Goal: Task Accomplishment & Management: Use online tool/utility

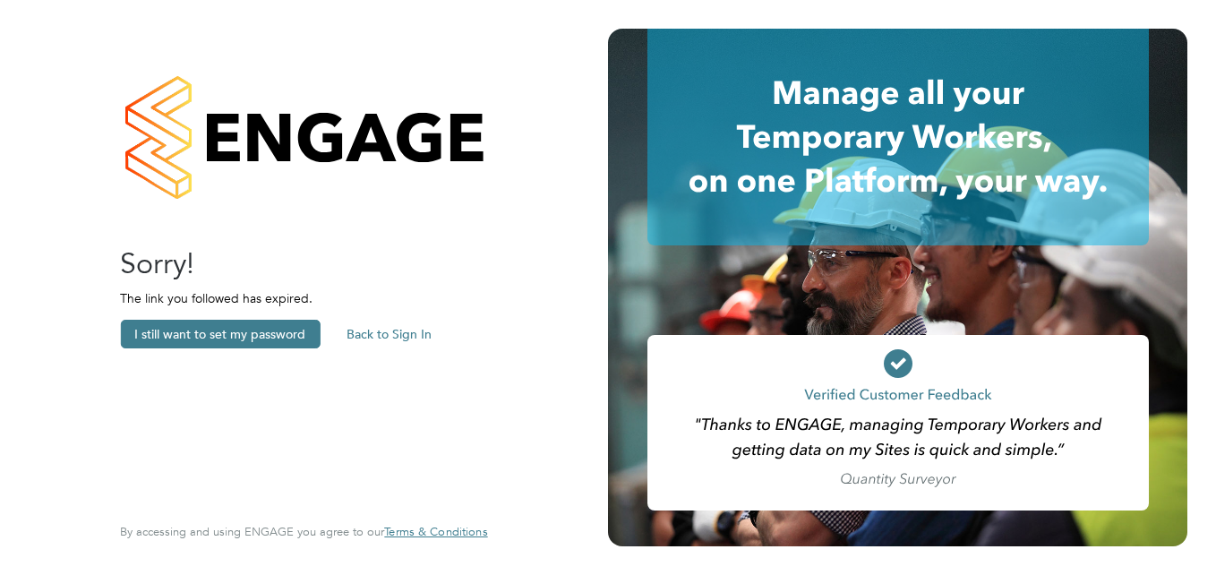
click at [399, 330] on button "Back to Sign In" at bounding box center [389, 334] width 114 height 29
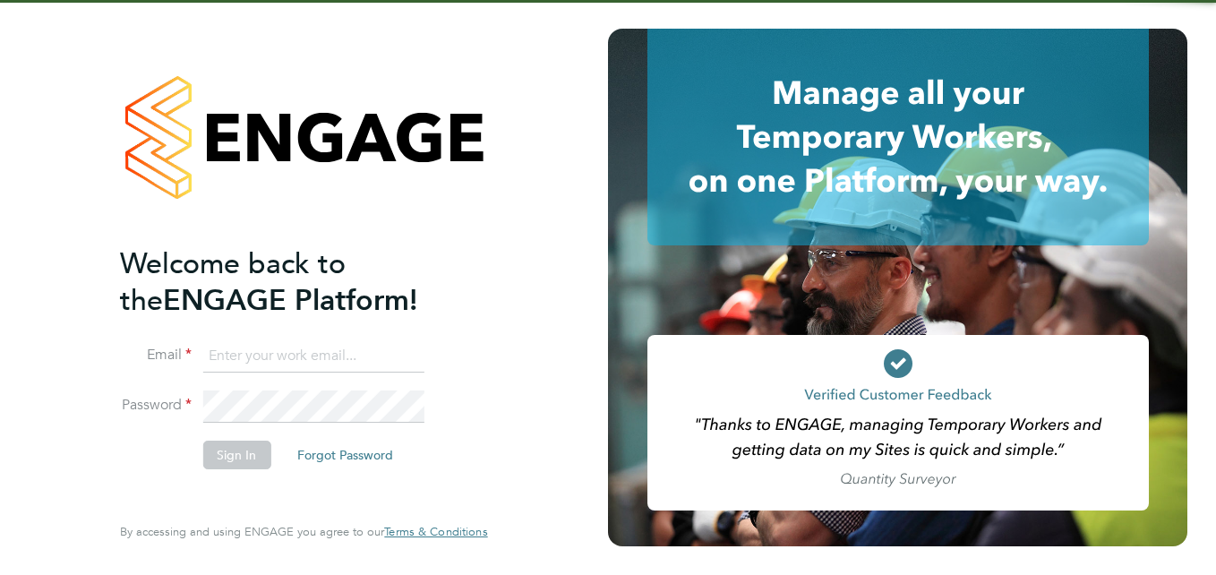
type input "joseph@educationmattersgroup.co.uk"
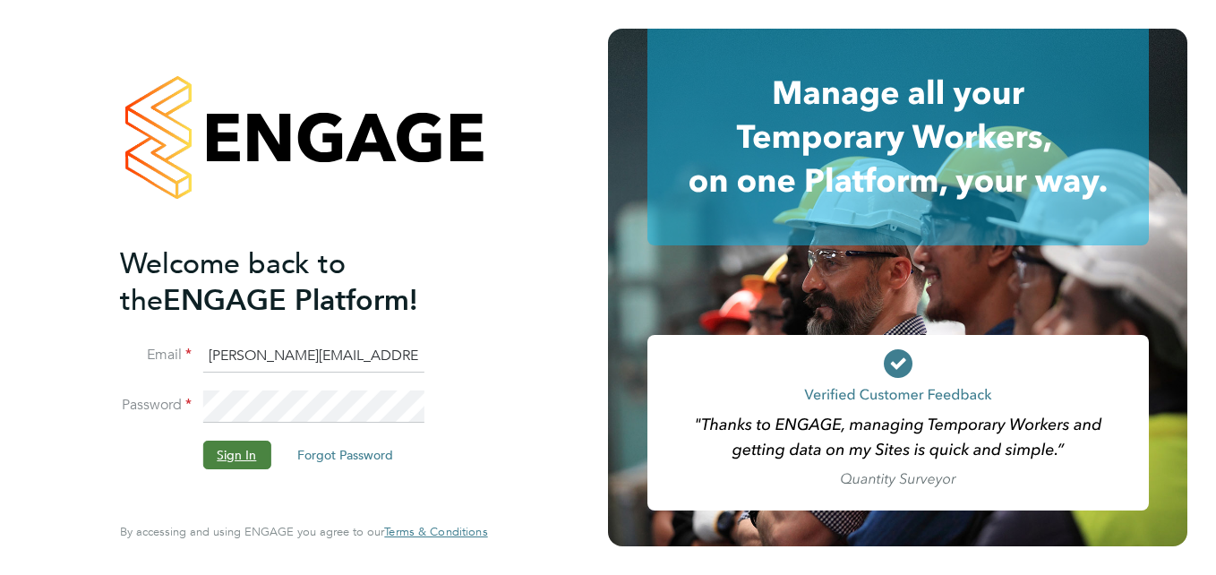
click at [243, 448] on button "Sign In" at bounding box center [236, 454] width 68 height 29
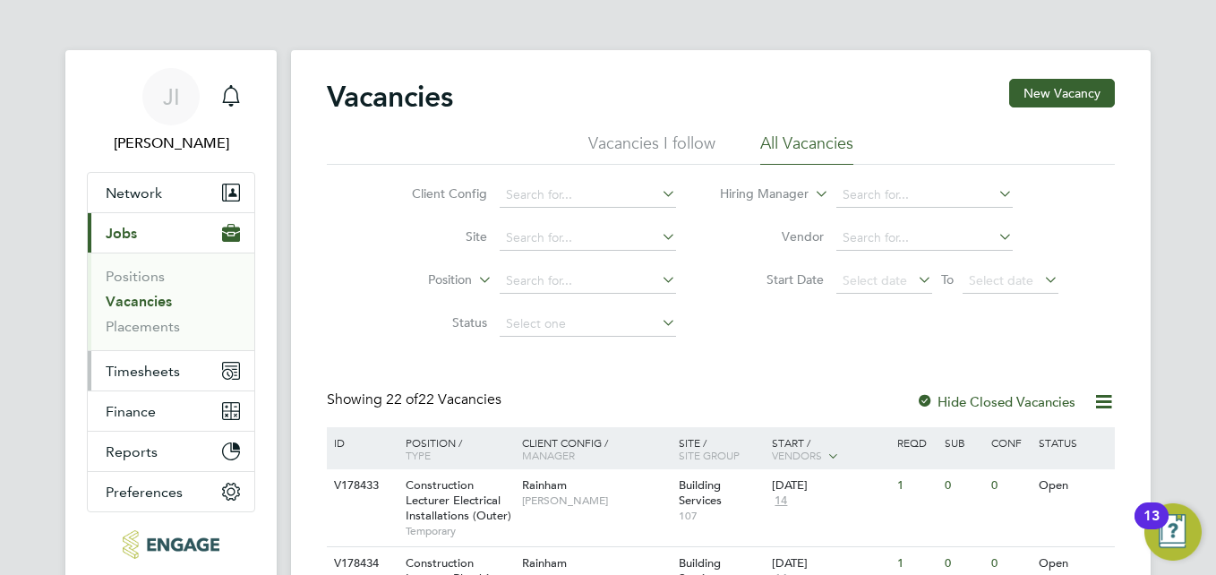
click at [174, 370] on span "Timesheets" at bounding box center [143, 371] width 74 height 17
click at [166, 363] on span "Timesheets" at bounding box center [143, 371] width 74 height 17
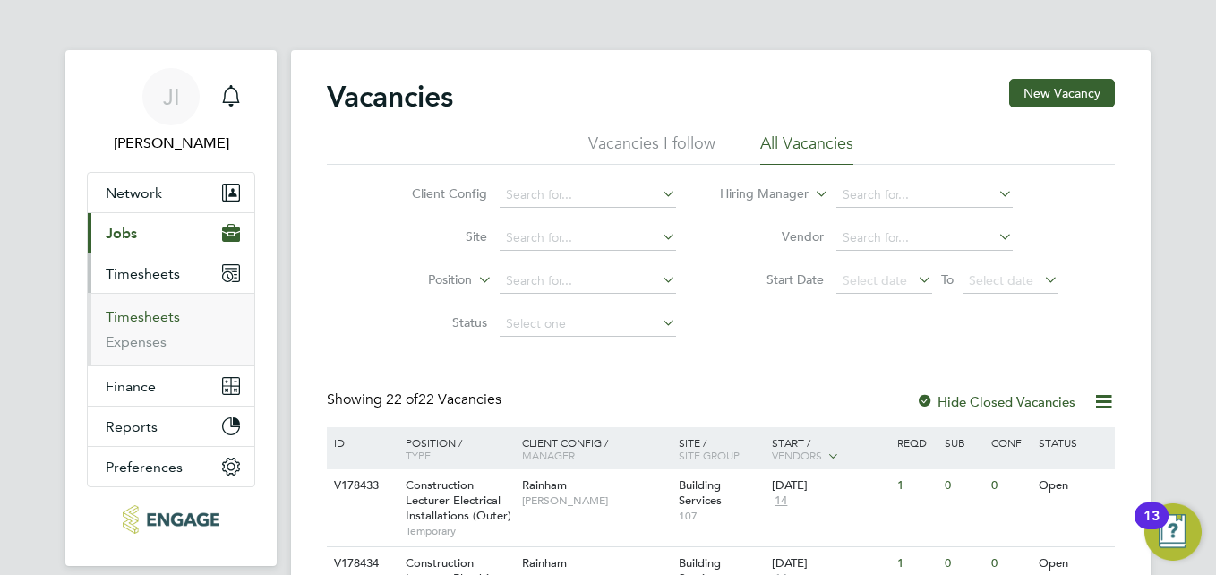
click at [150, 312] on link "Timesheets" at bounding box center [143, 316] width 74 height 17
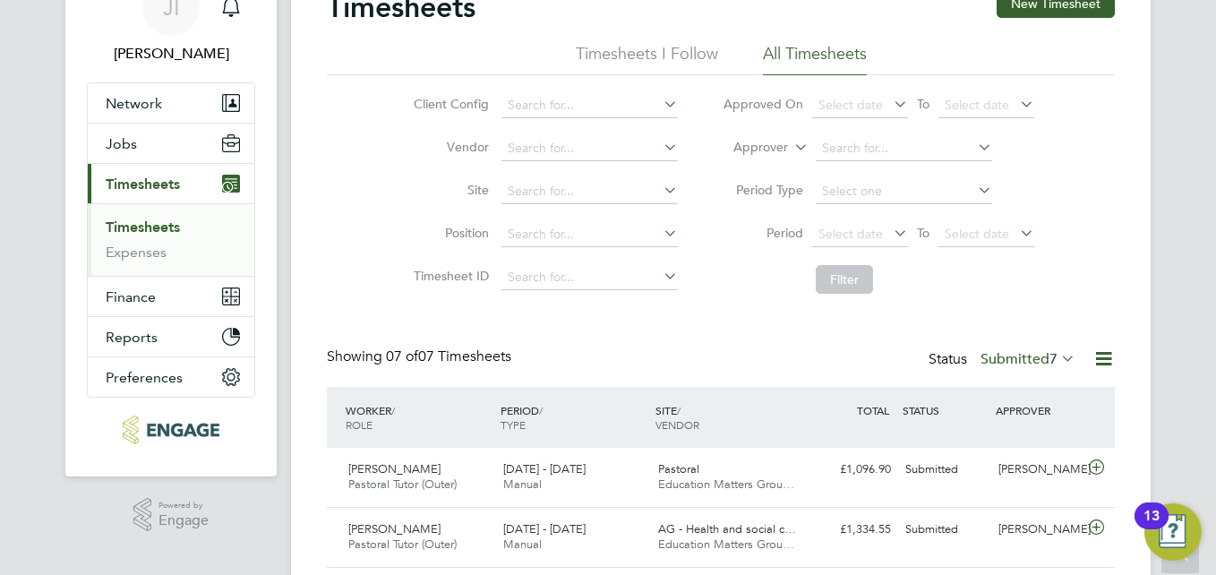
scroll to position [269, 0]
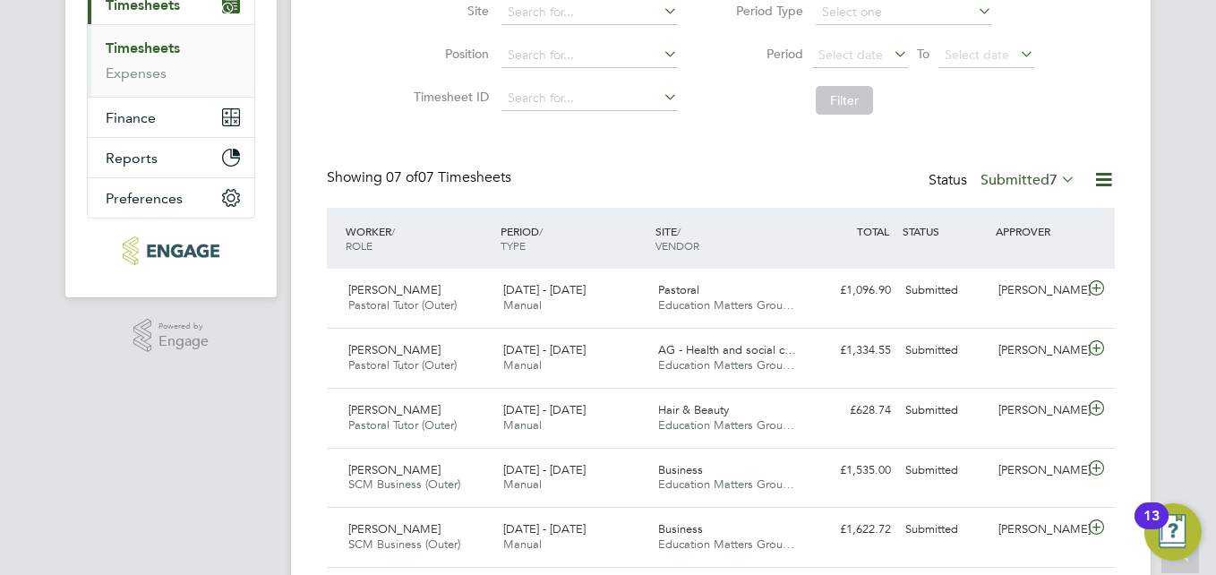
click at [1057, 178] on icon at bounding box center [1057, 178] width 0 height 25
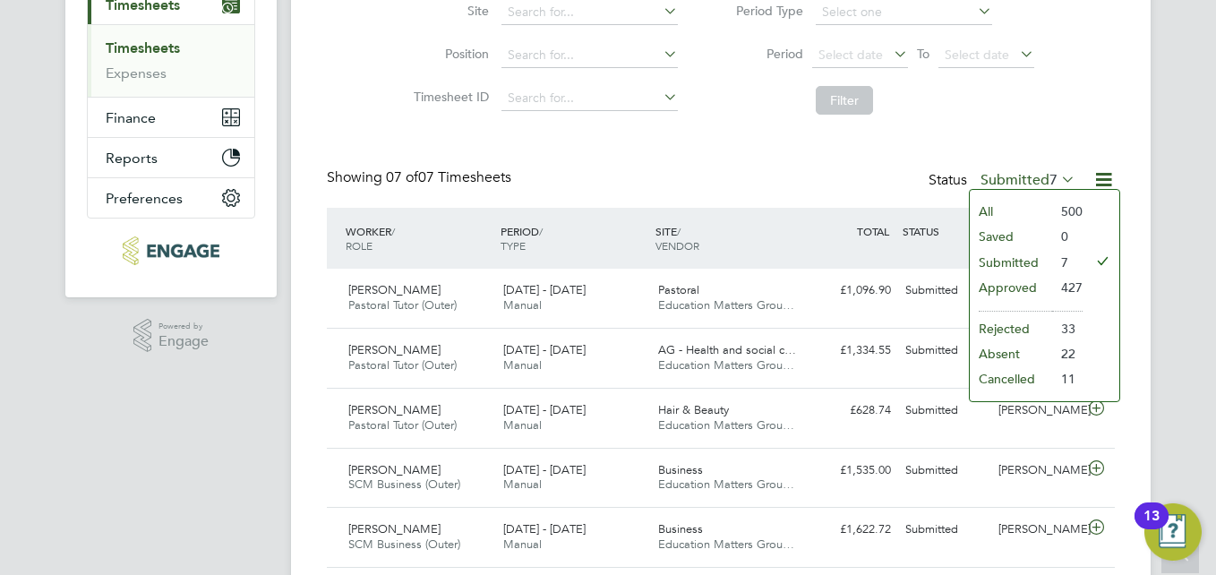
click at [1013, 206] on li "All" at bounding box center [1010, 211] width 82 height 25
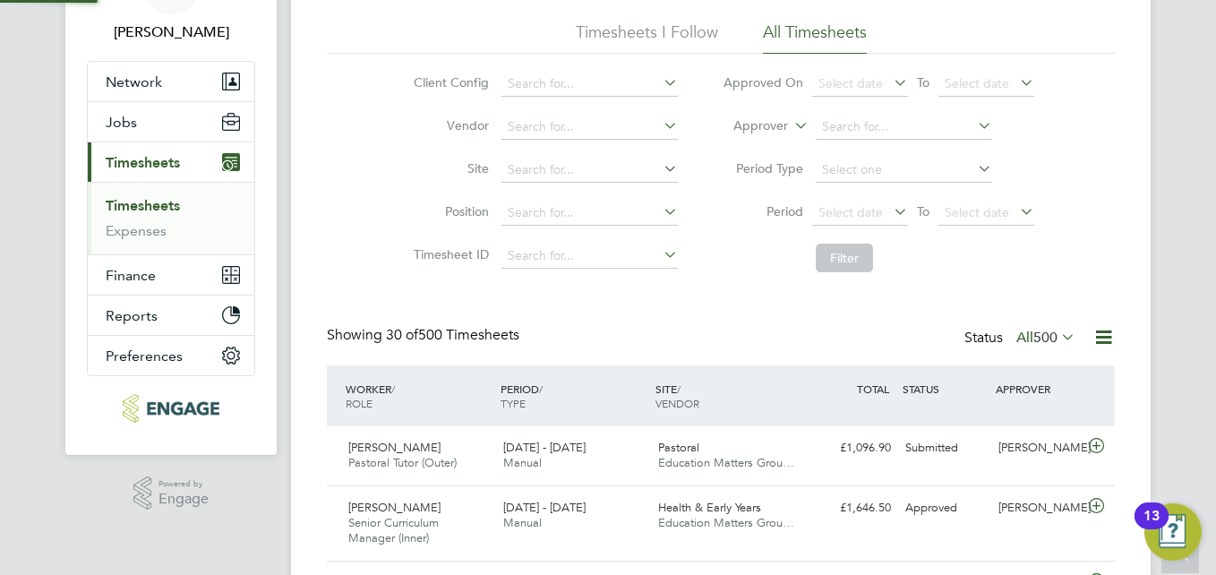
scroll to position [358, 0]
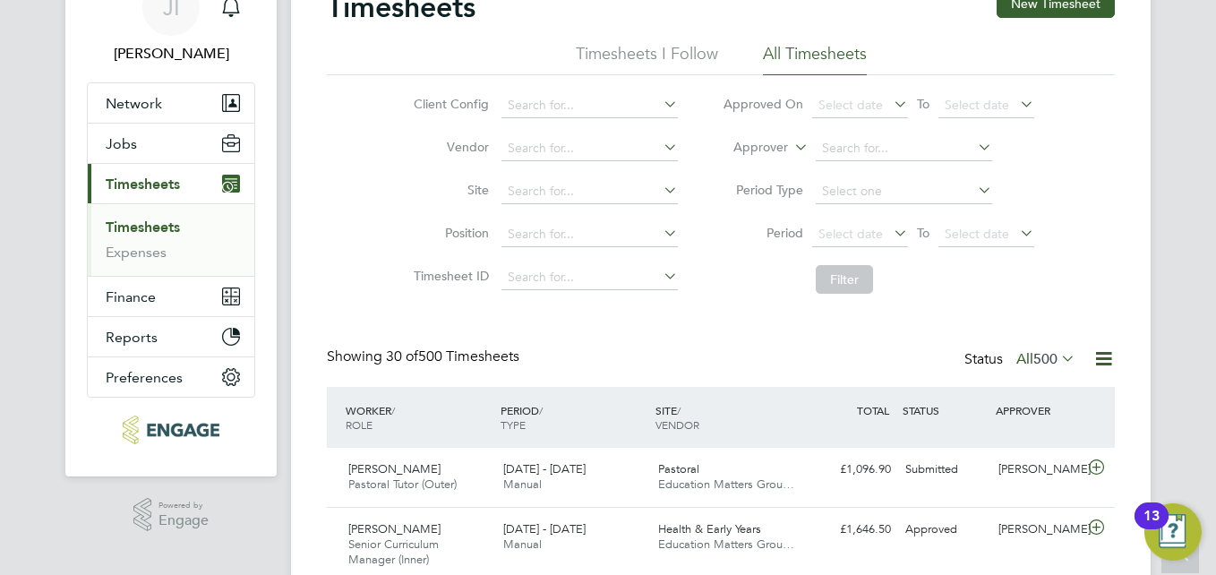
click at [890, 226] on icon at bounding box center [890, 232] width 0 height 25
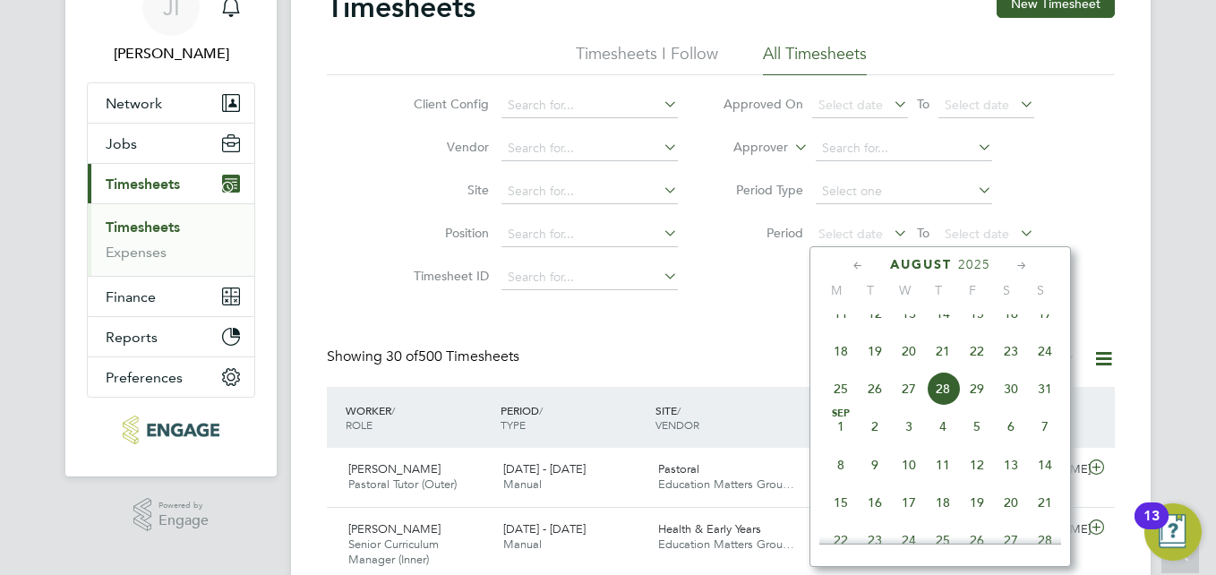
click at [855, 266] on icon at bounding box center [858, 266] width 17 height 20
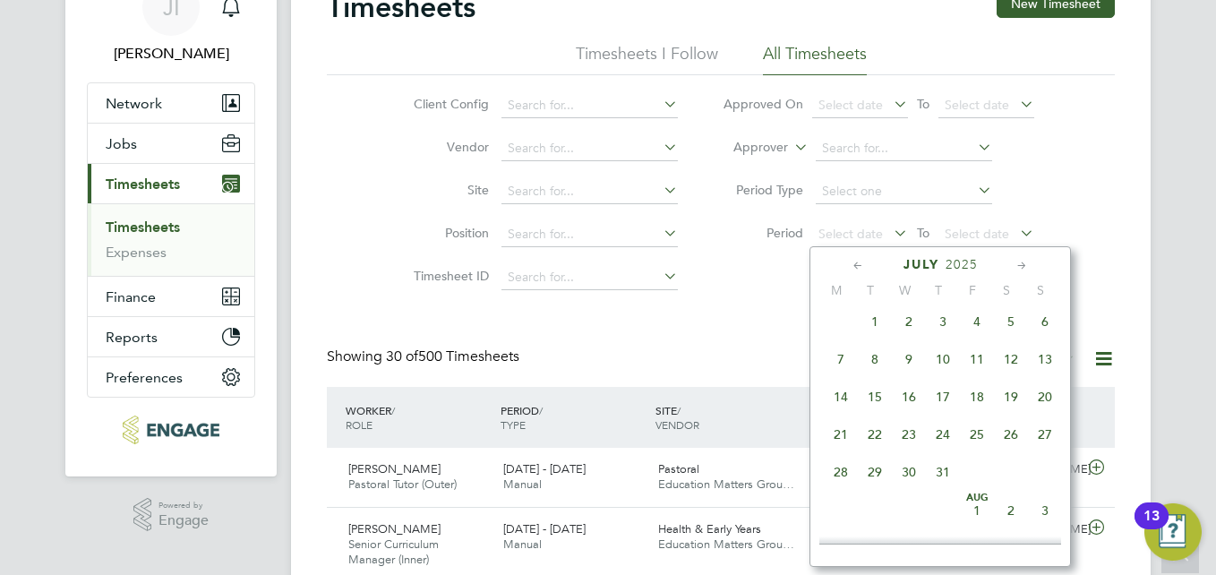
click at [855, 266] on icon at bounding box center [858, 266] width 17 height 20
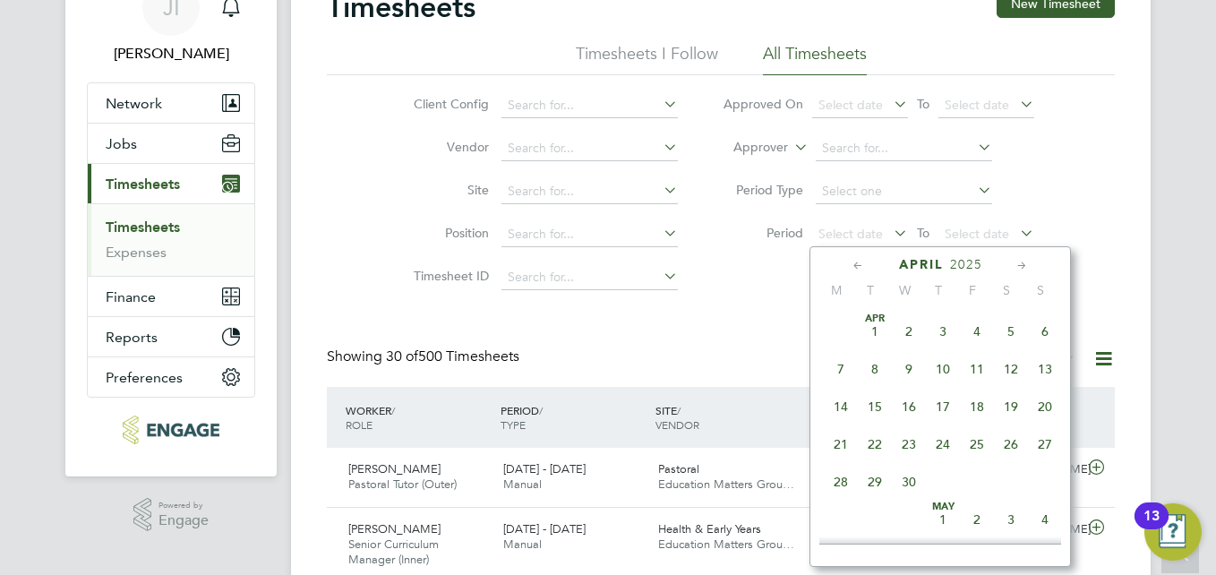
click at [855, 266] on icon at bounding box center [858, 266] width 17 height 20
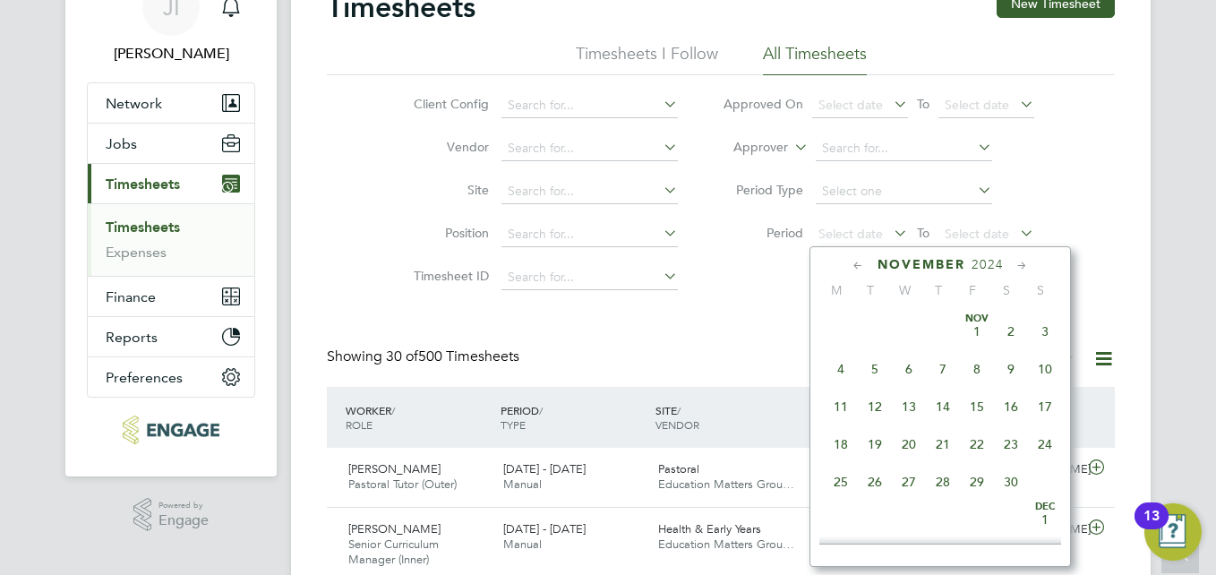
click at [855, 266] on icon at bounding box center [858, 266] width 17 height 20
click at [839, 412] on span "14" at bounding box center [841, 406] width 34 height 34
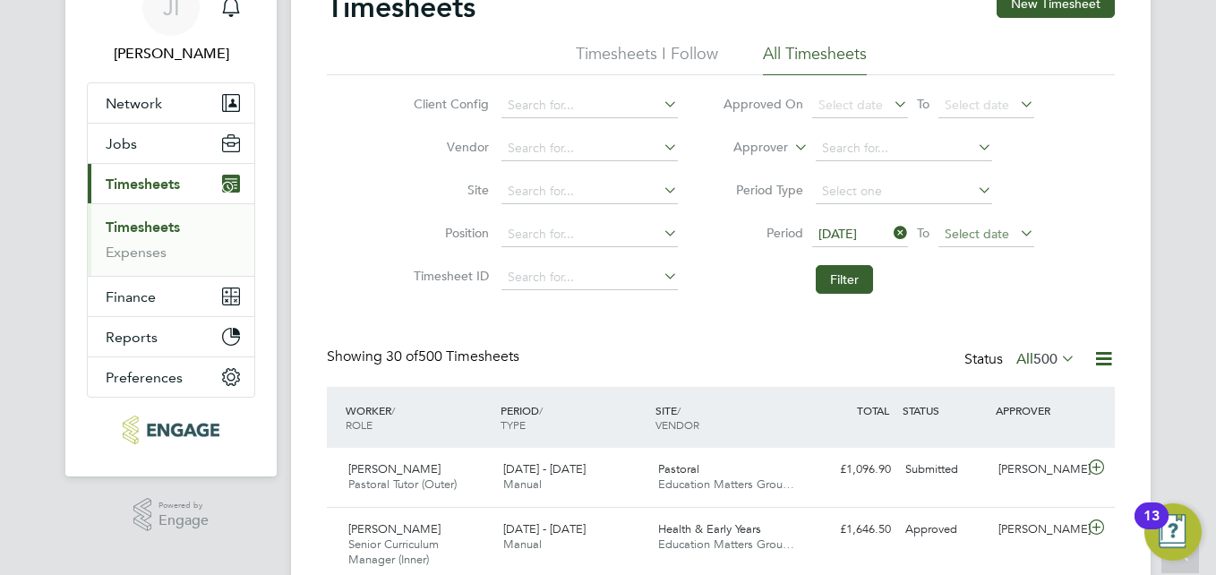
click at [983, 233] on span "Select date" at bounding box center [976, 234] width 64 height 16
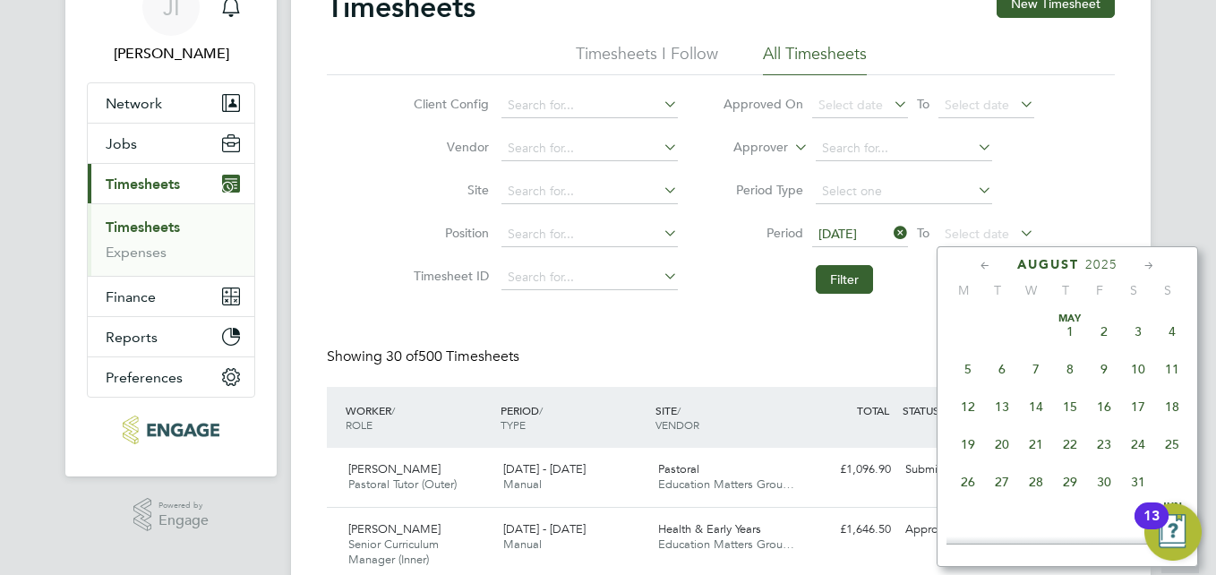
scroll to position [697, 0]
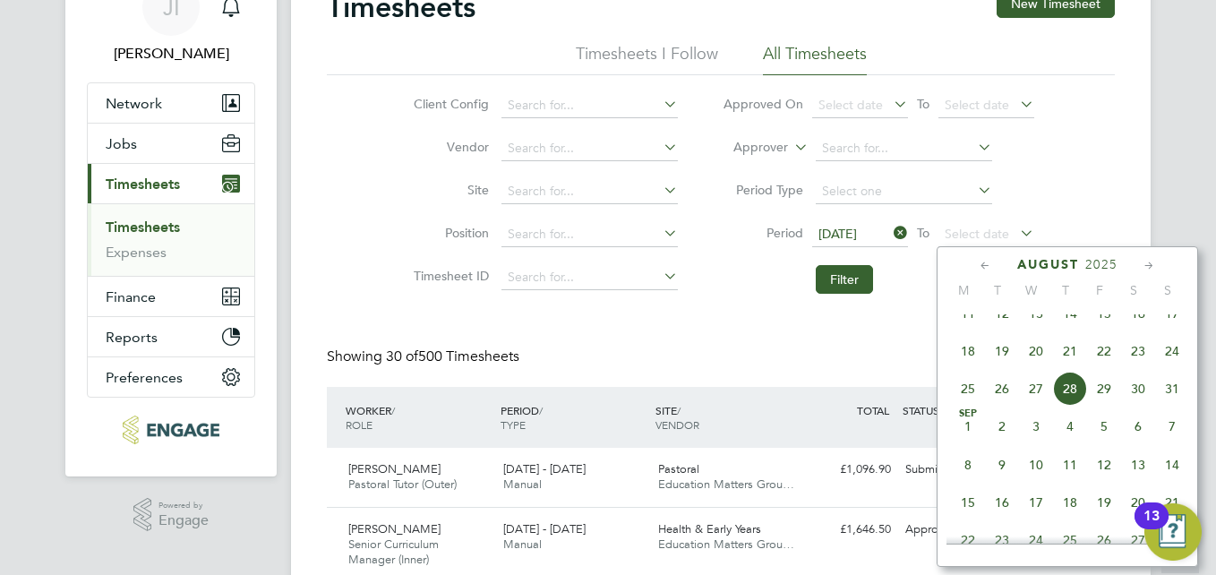
click at [982, 267] on icon at bounding box center [985, 266] width 17 height 20
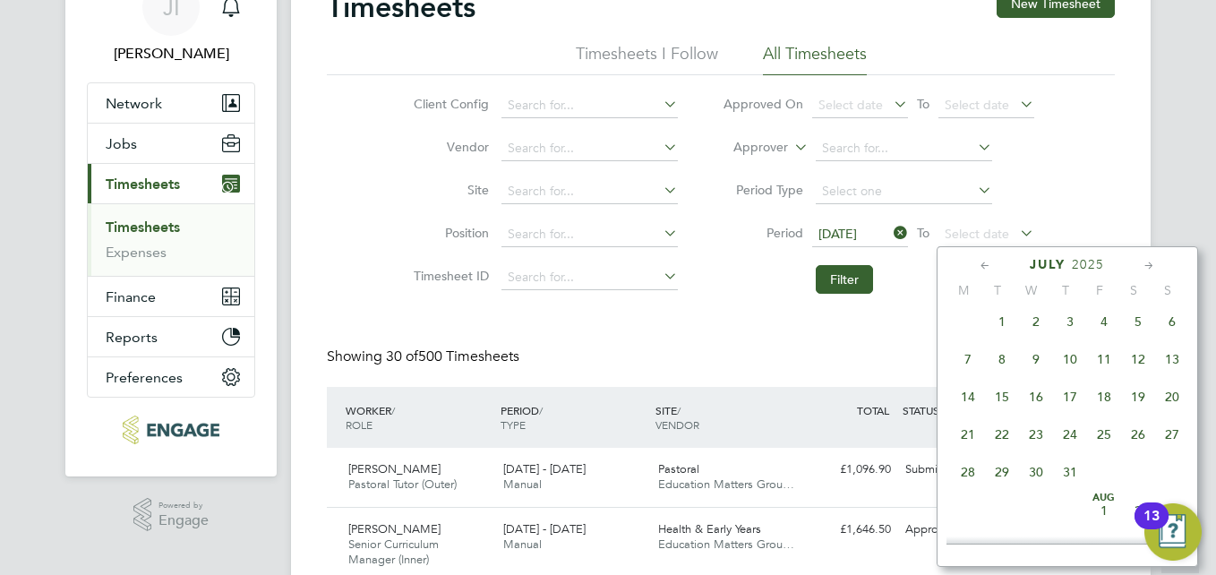
click at [982, 267] on icon at bounding box center [985, 266] width 17 height 20
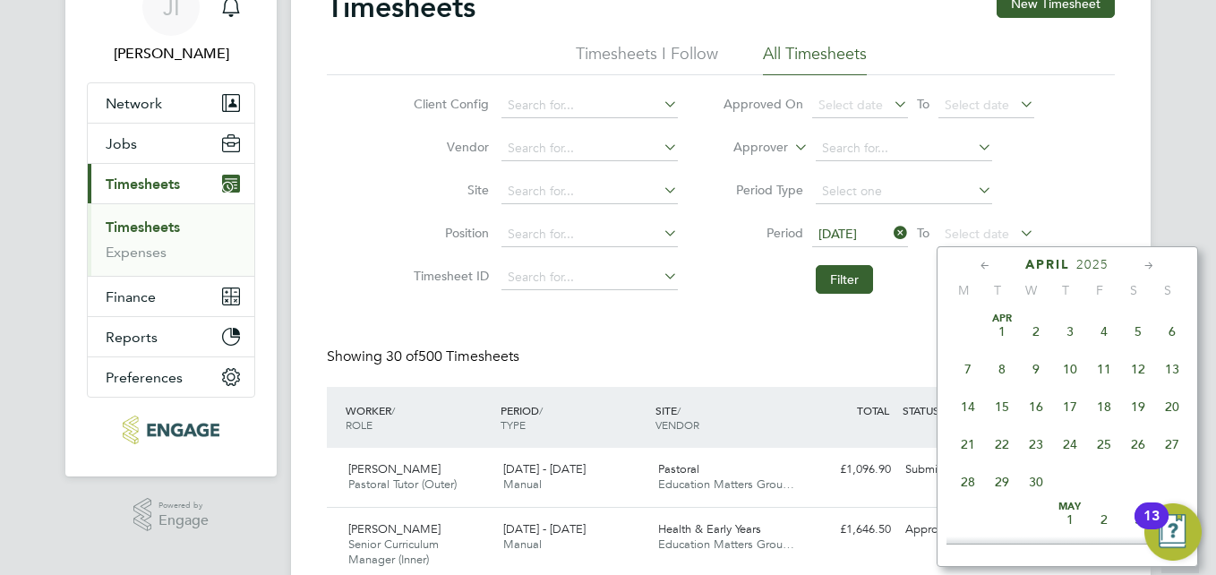
click at [982, 267] on icon at bounding box center [985, 266] width 17 height 20
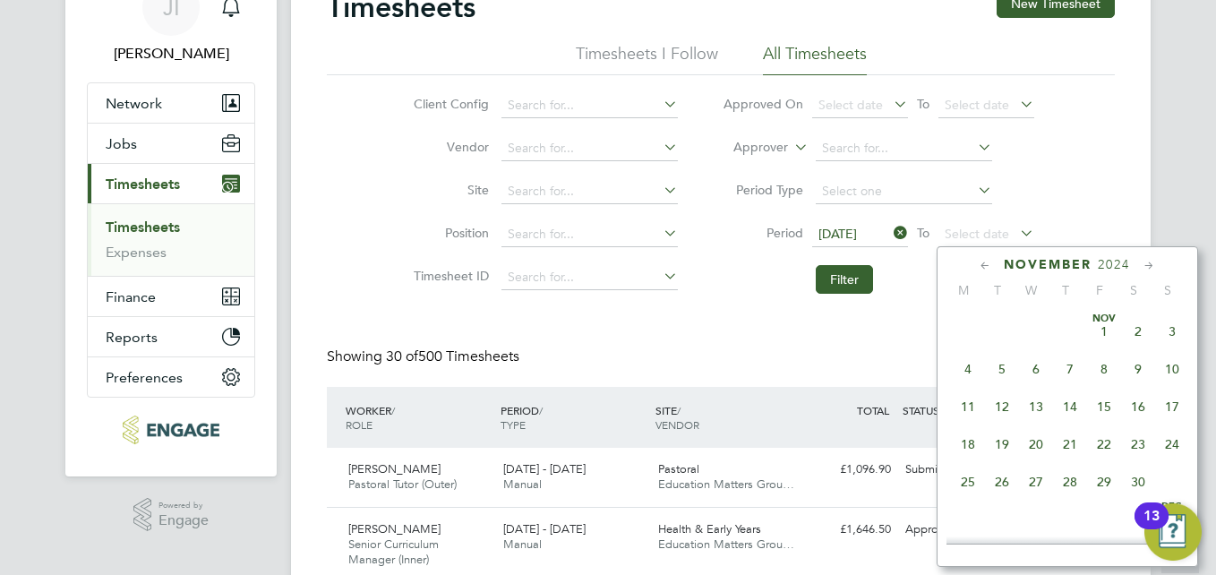
click at [982, 267] on icon at bounding box center [985, 266] width 17 height 20
click at [1174, 406] on span "20" at bounding box center [1172, 406] width 34 height 34
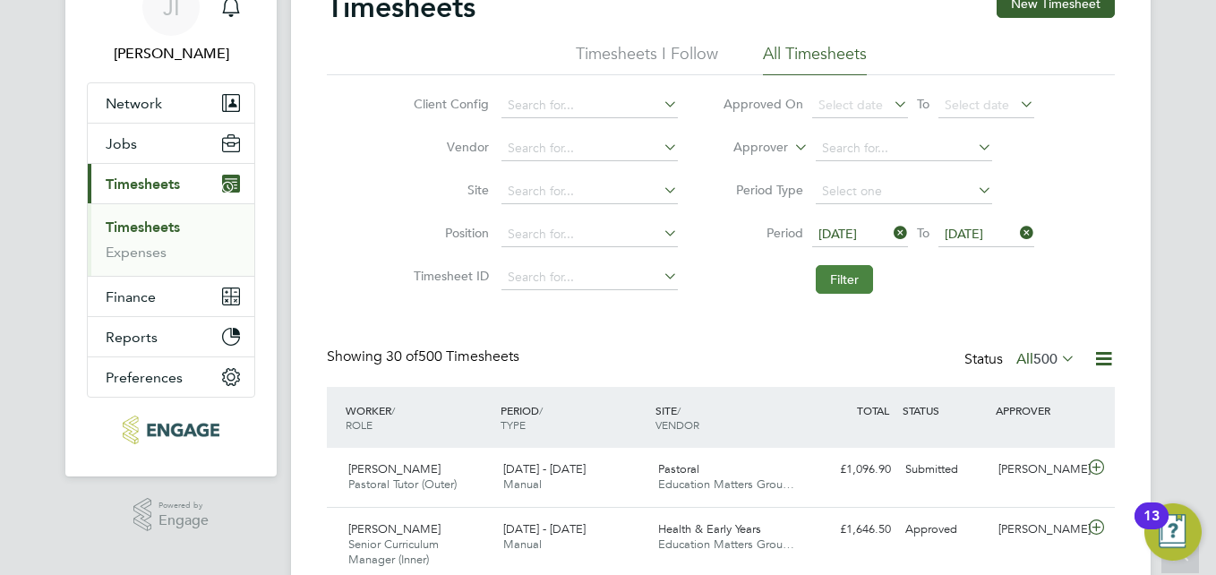
click at [852, 279] on button "Filter" at bounding box center [843, 279] width 57 height 29
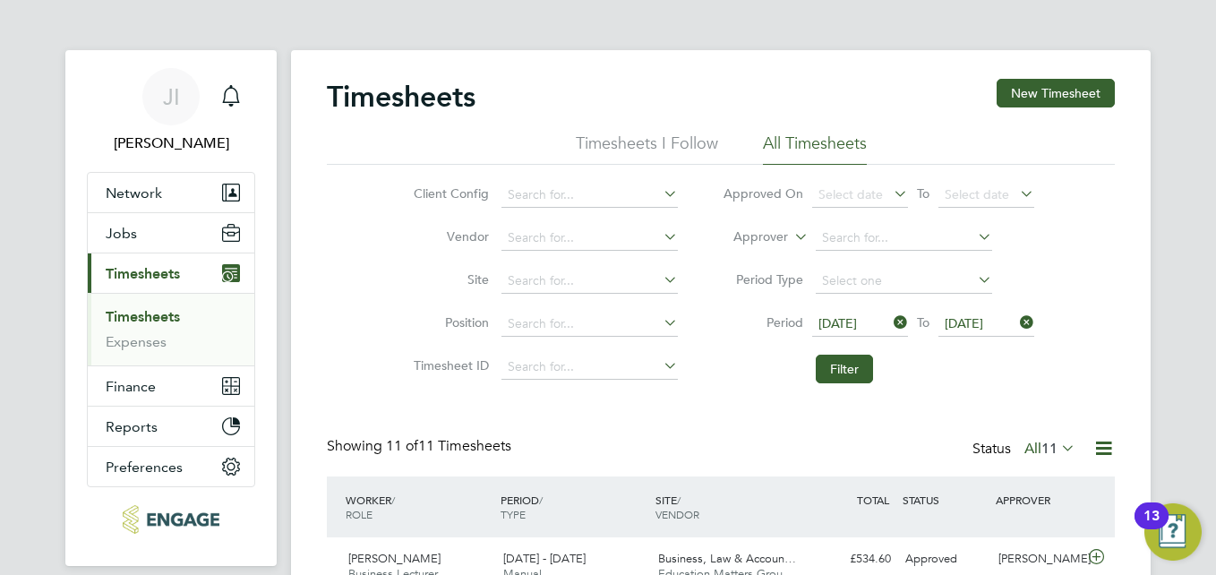
click at [857, 319] on span "[DATE]" at bounding box center [837, 323] width 38 height 16
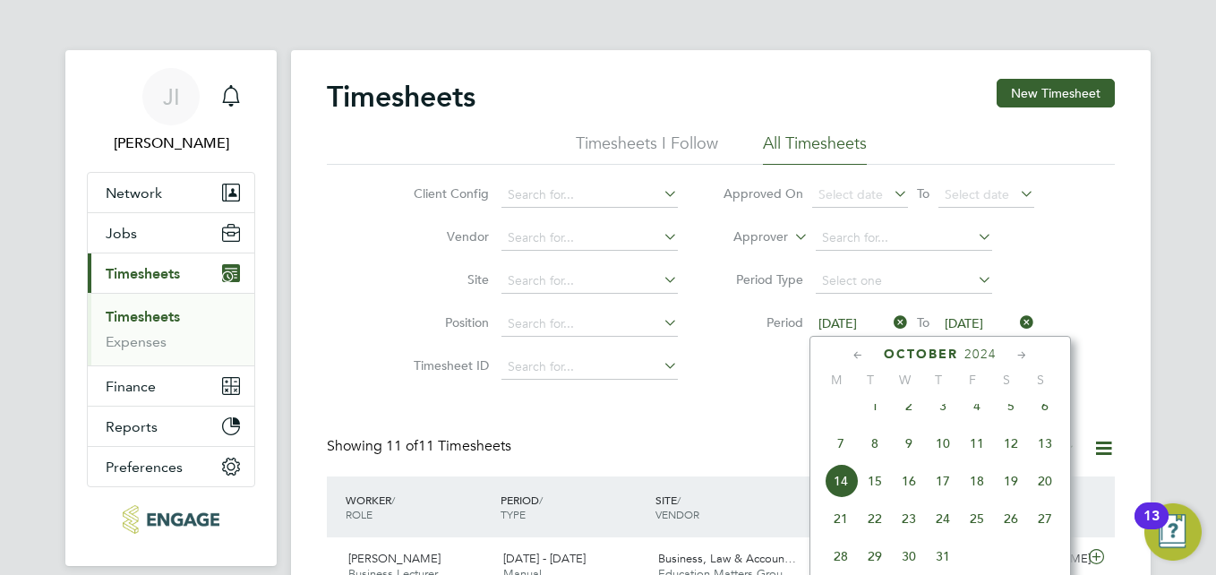
click at [840, 531] on span "21" at bounding box center [841, 518] width 34 height 34
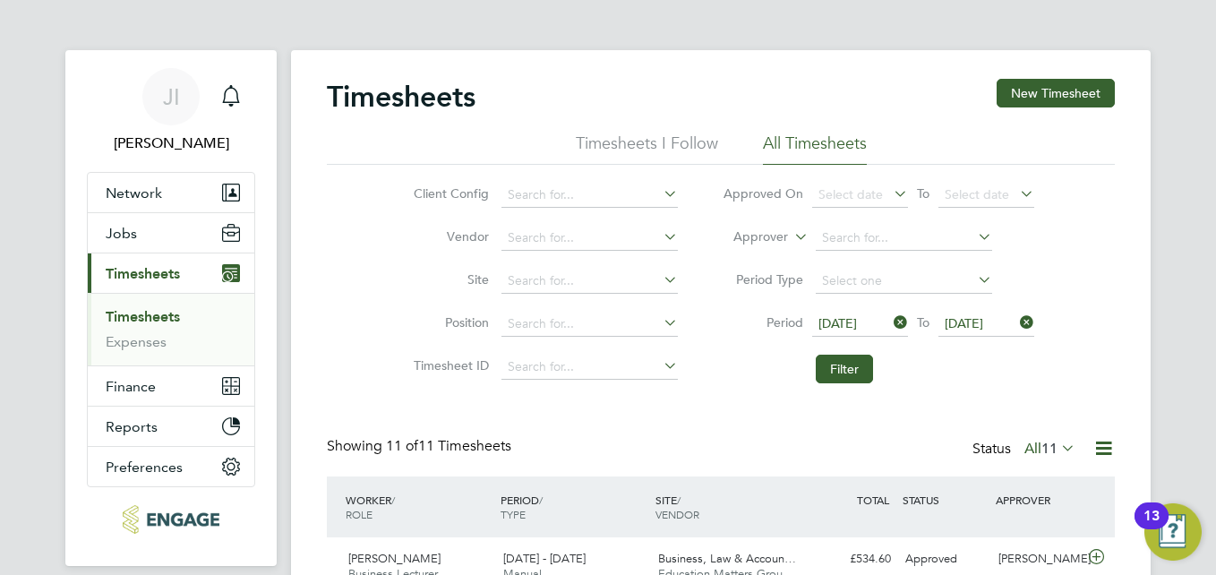
click at [983, 317] on span "[DATE]" at bounding box center [963, 323] width 38 height 16
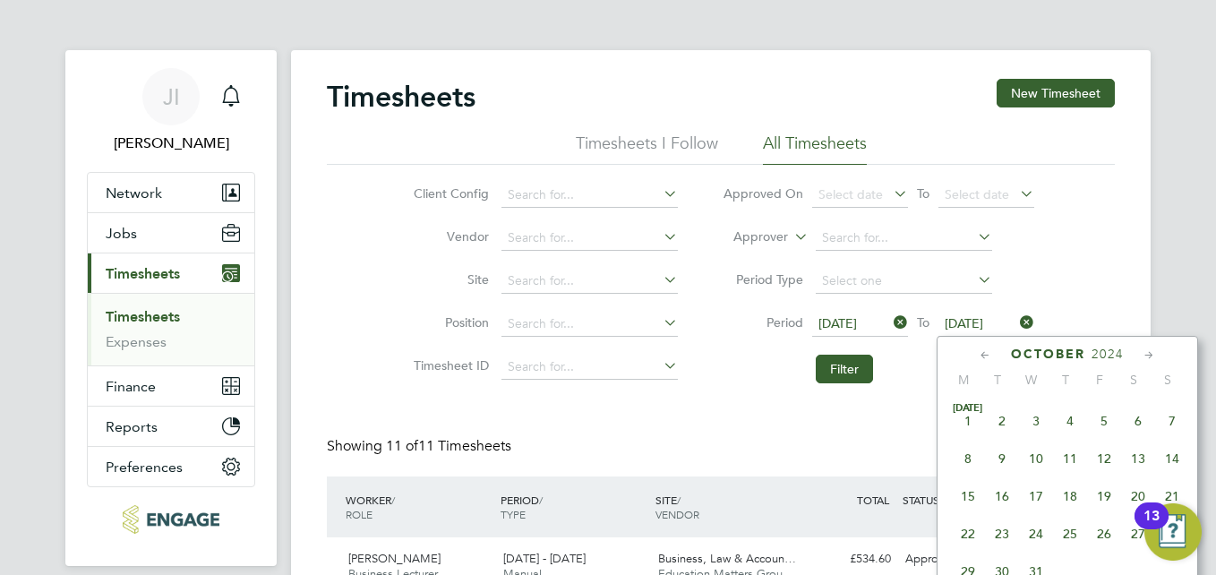
scroll to position [659, 0]
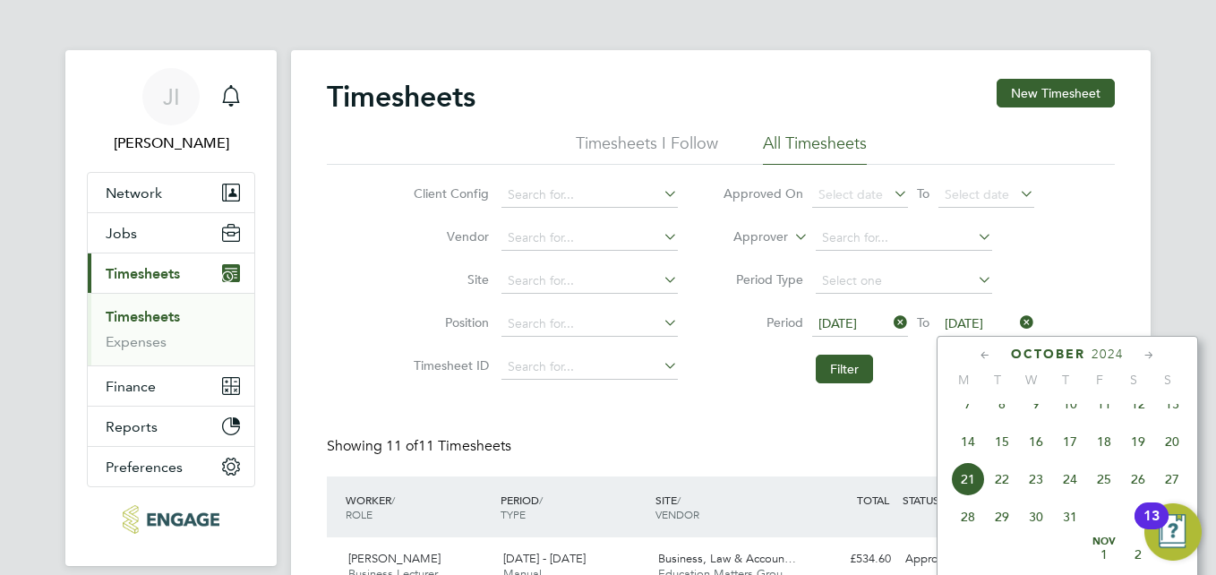
click at [1174, 491] on span "27" at bounding box center [1172, 479] width 34 height 34
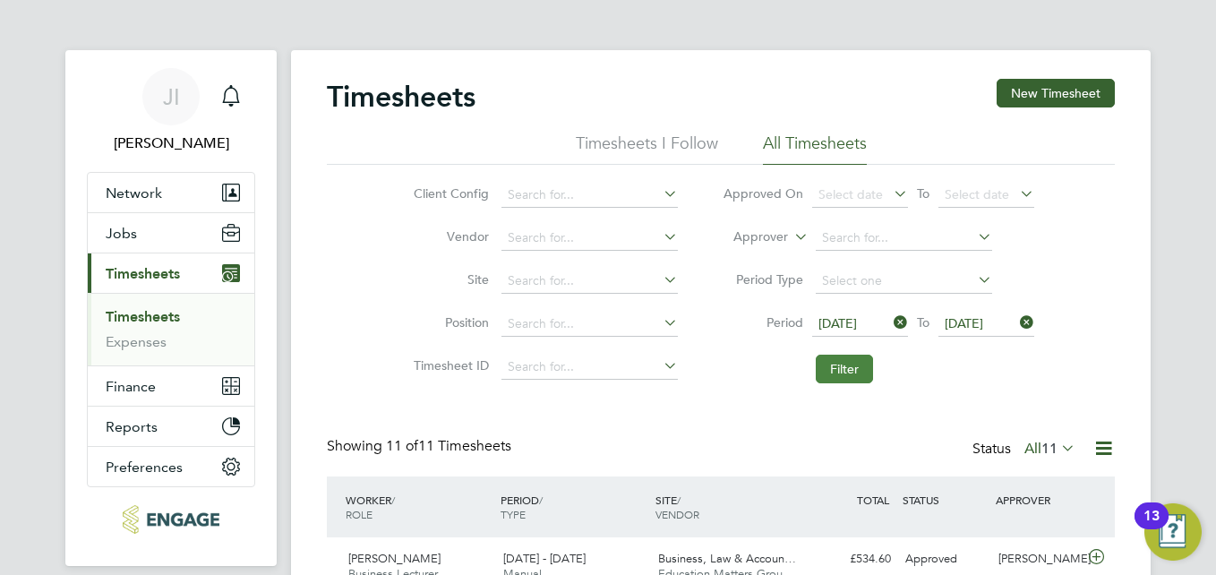
click at [830, 367] on button "Filter" at bounding box center [843, 368] width 57 height 29
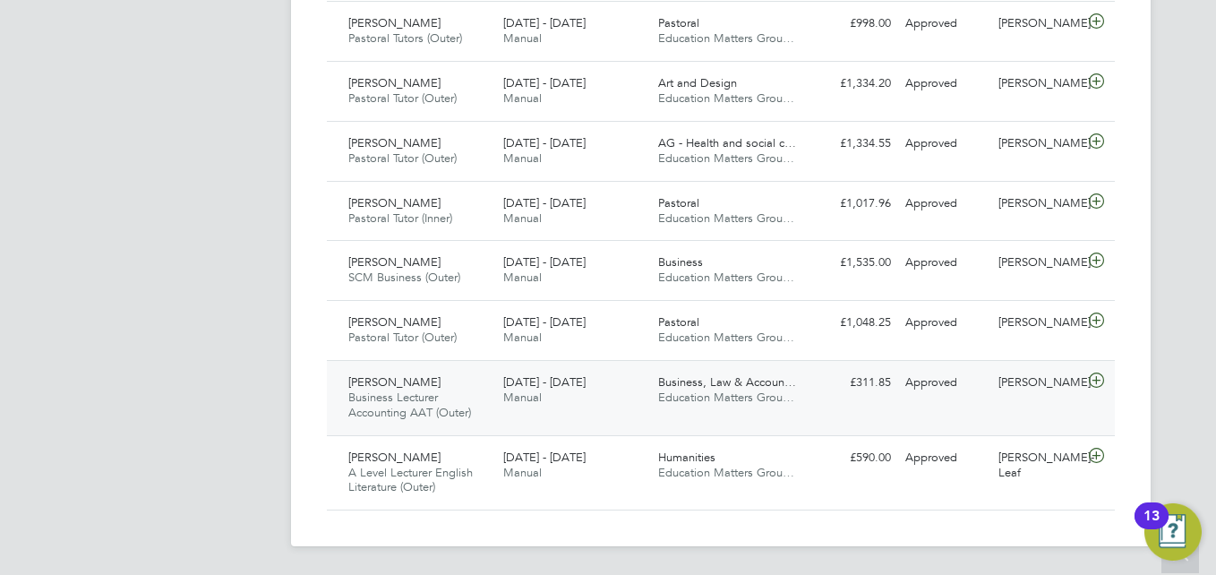
click at [1094, 379] on icon at bounding box center [1096, 380] width 22 height 14
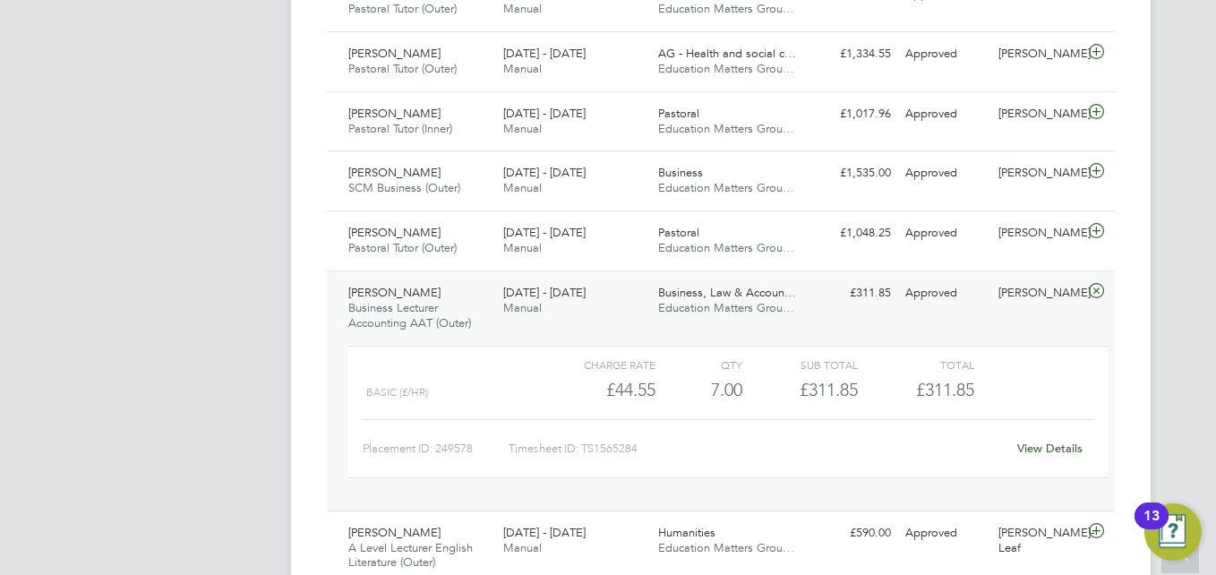
click at [1100, 293] on icon at bounding box center [1096, 291] width 22 height 14
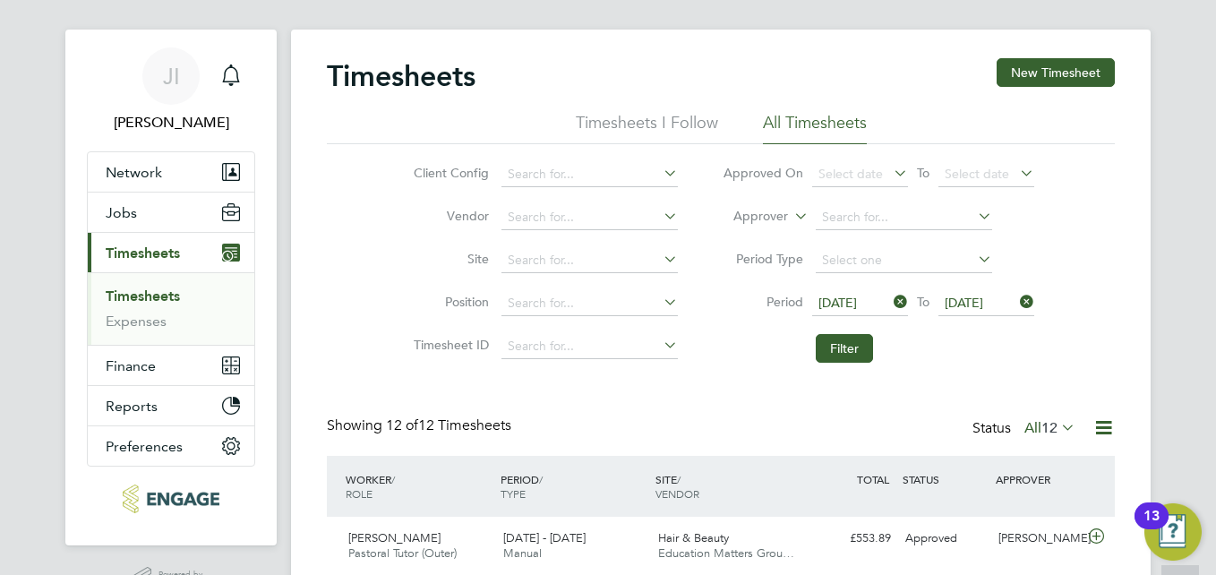
scroll to position [0, 0]
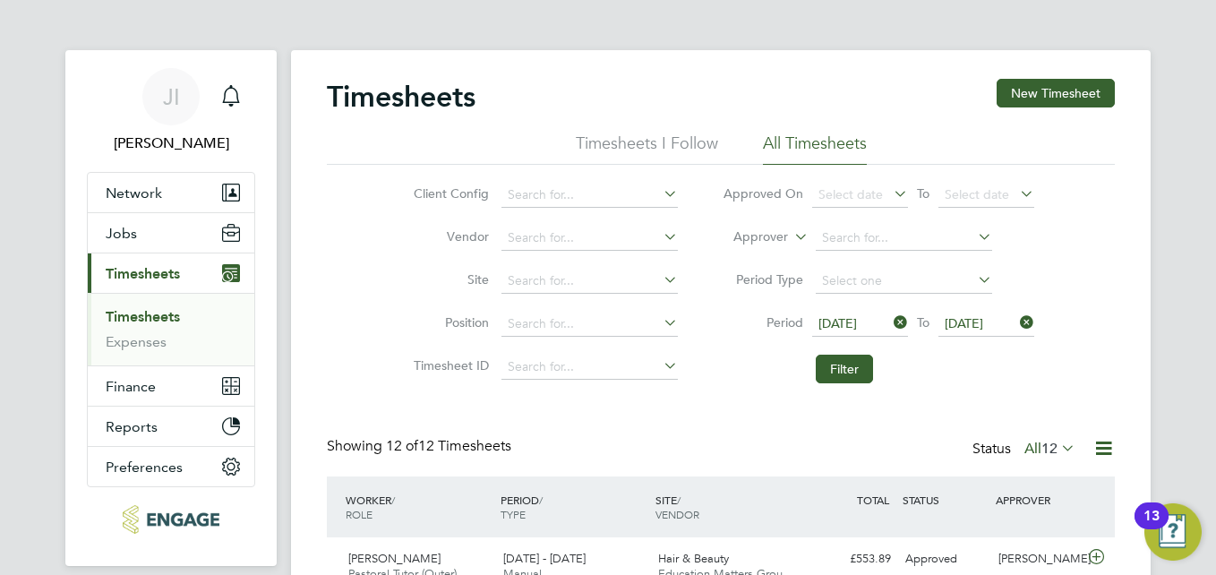
click at [974, 278] on icon at bounding box center [974, 279] width 0 height 25
click at [912, 284] on input at bounding box center [903, 281] width 176 height 25
click at [745, 374] on li "Filter" at bounding box center [878, 369] width 356 height 47
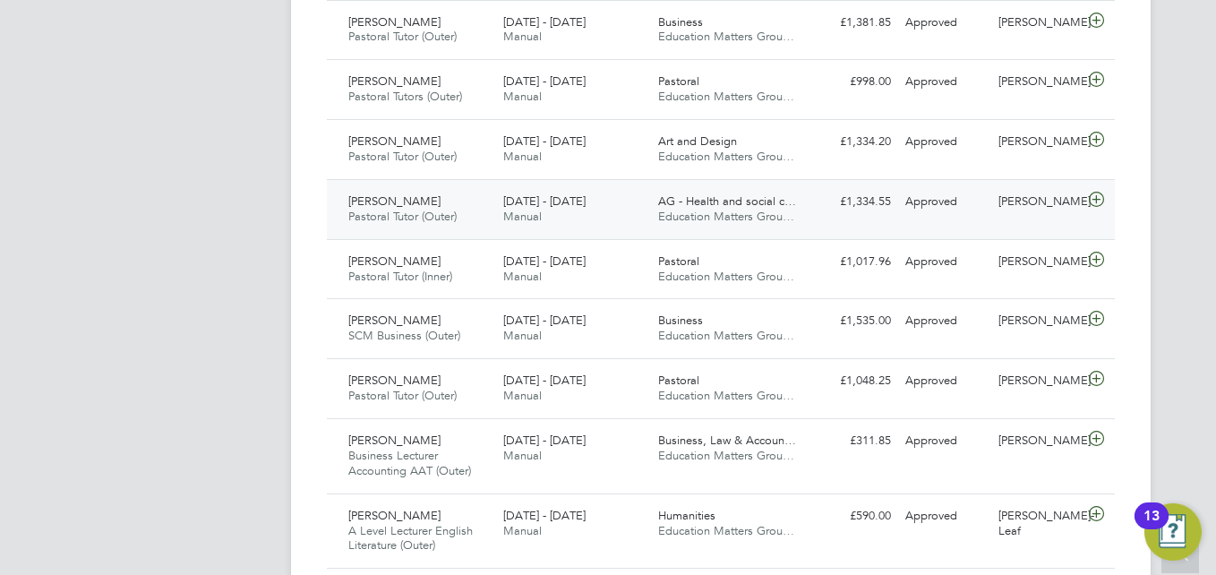
scroll to position [774, 0]
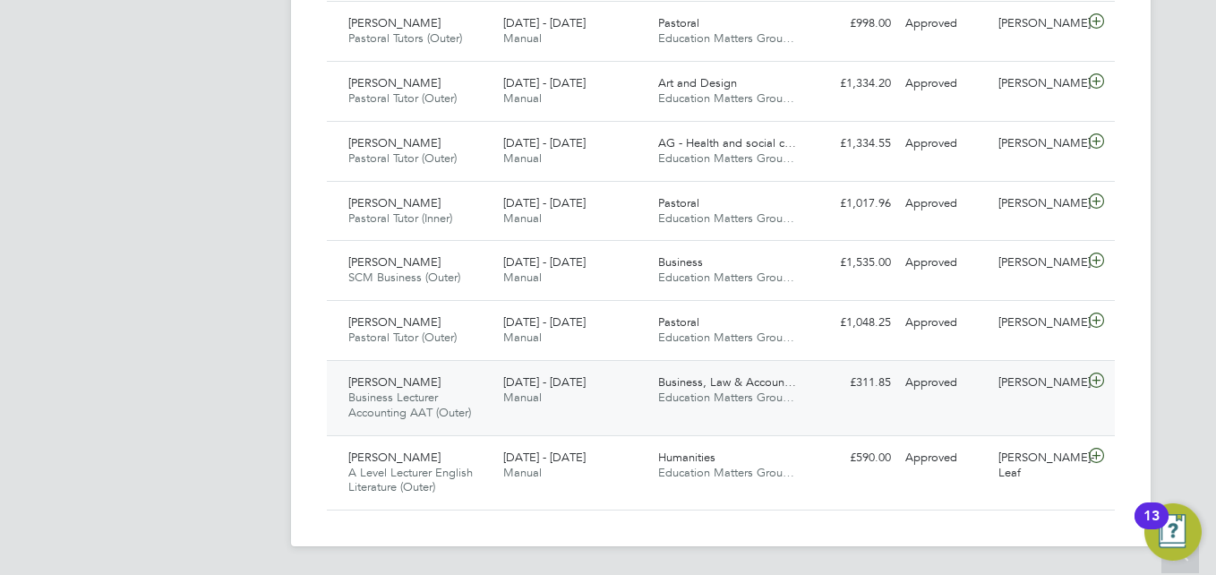
click at [388, 382] on span "[PERSON_NAME]" at bounding box center [394, 381] width 92 height 15
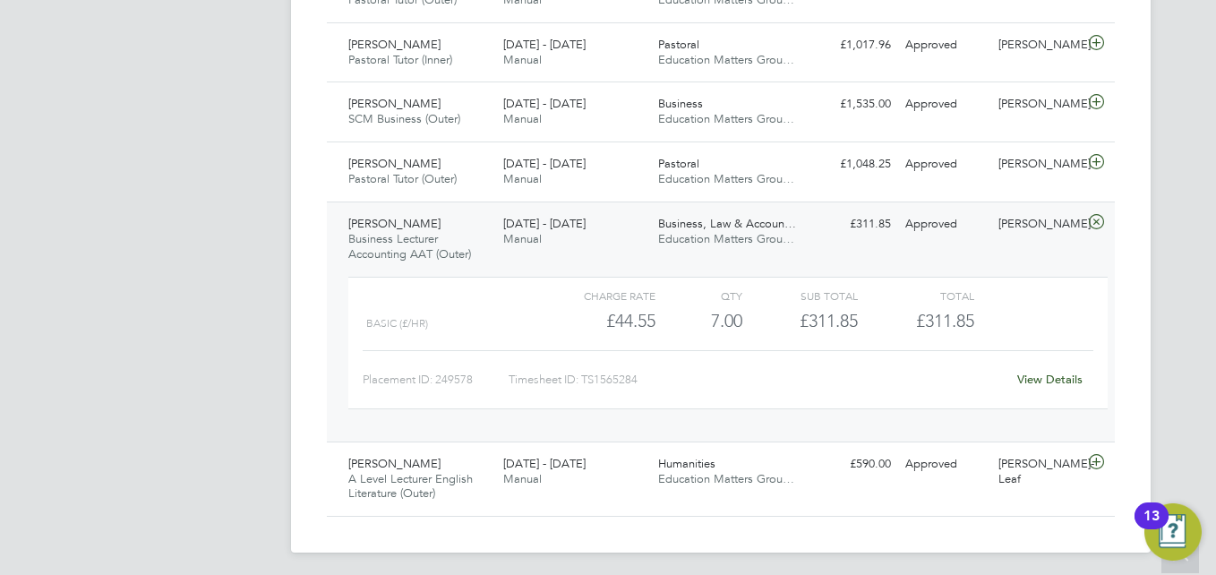
scroll to position [939, 0]
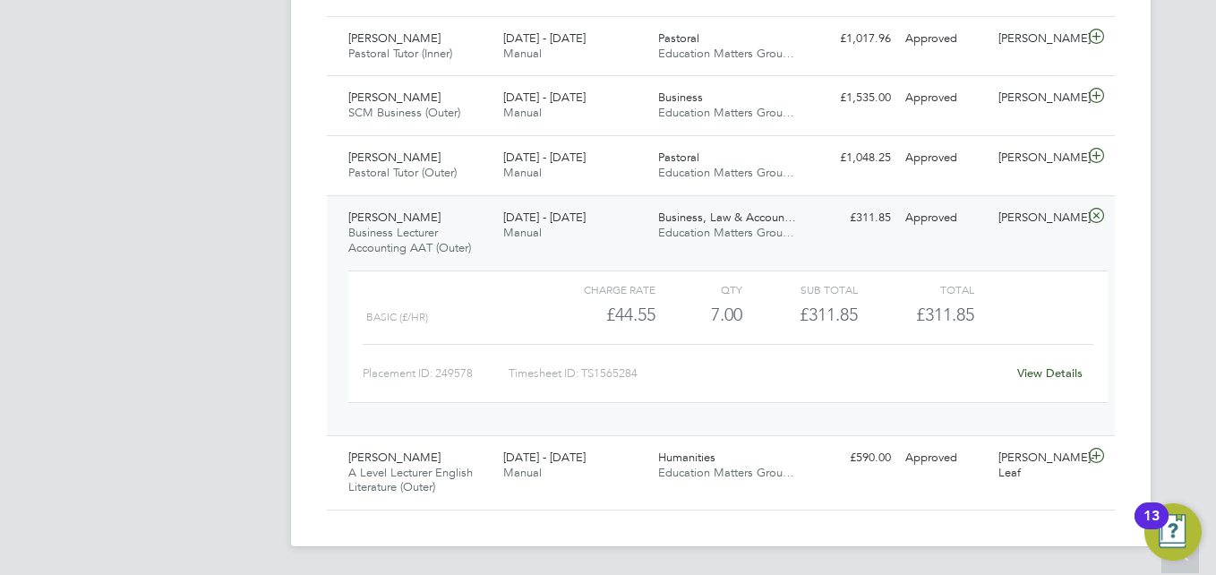
click at [459, 372] on div "Placement ID: 249578" at bounding box center [436, 373] width 146 height 29
click at [453, 372] on div "Placement ID: 249578" at bounding box center [436, 373] width 146 height 29
copy div "249578 Timesheet"
click at [619, 372] on div "Timesheet ID: TS1565284" at bounding box center [756, 373] width 497 height 29
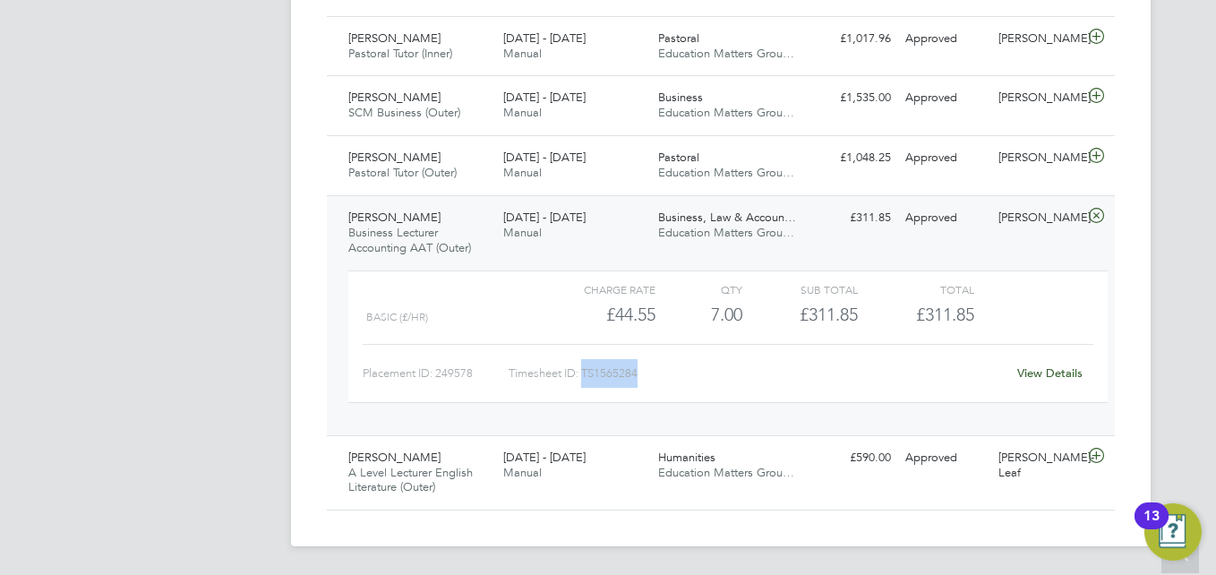
click at [619, 372] on div "Timesheet ID: TS1565284" at bounding box center [756, 373] width 497 height 29
copy div "LO3987190 Ipsu Dolorsi Ametco Adipisc E Seddo Eiusmodt Incidid Utlaboreet (Dolo…"
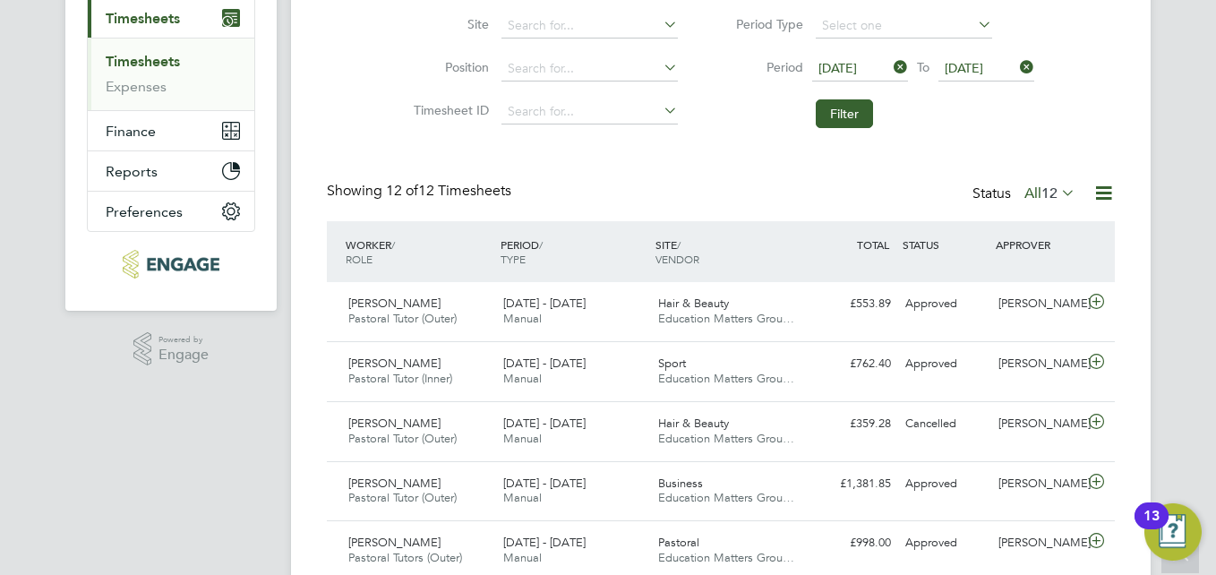
scroll to position [223, 0]
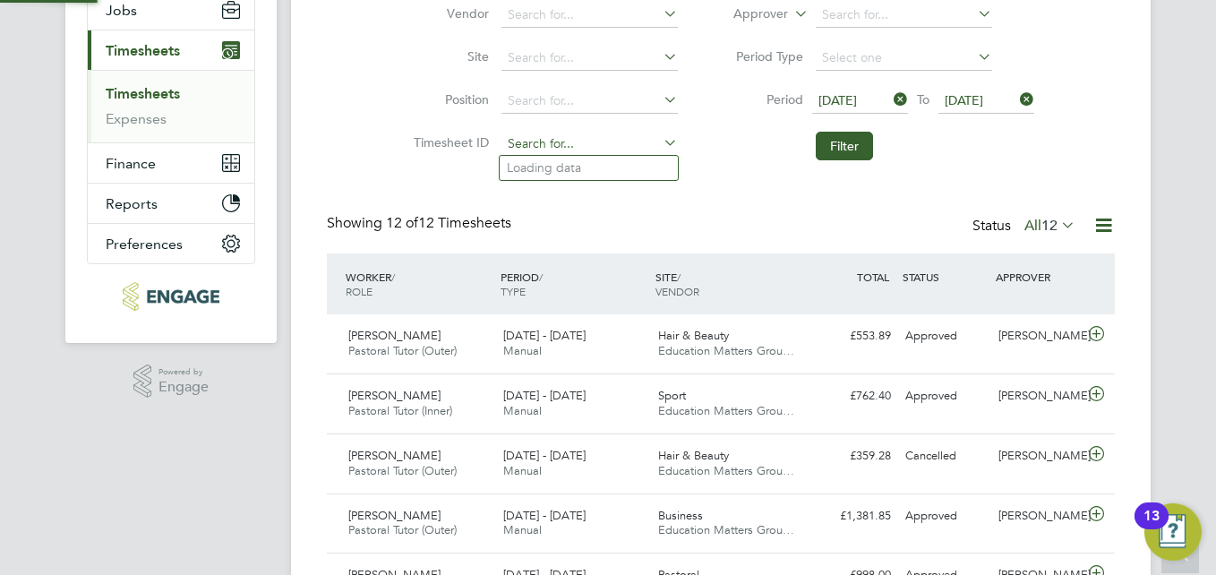
click at [542, 140] on input at bounding box center [589, 144] width 176 height 25
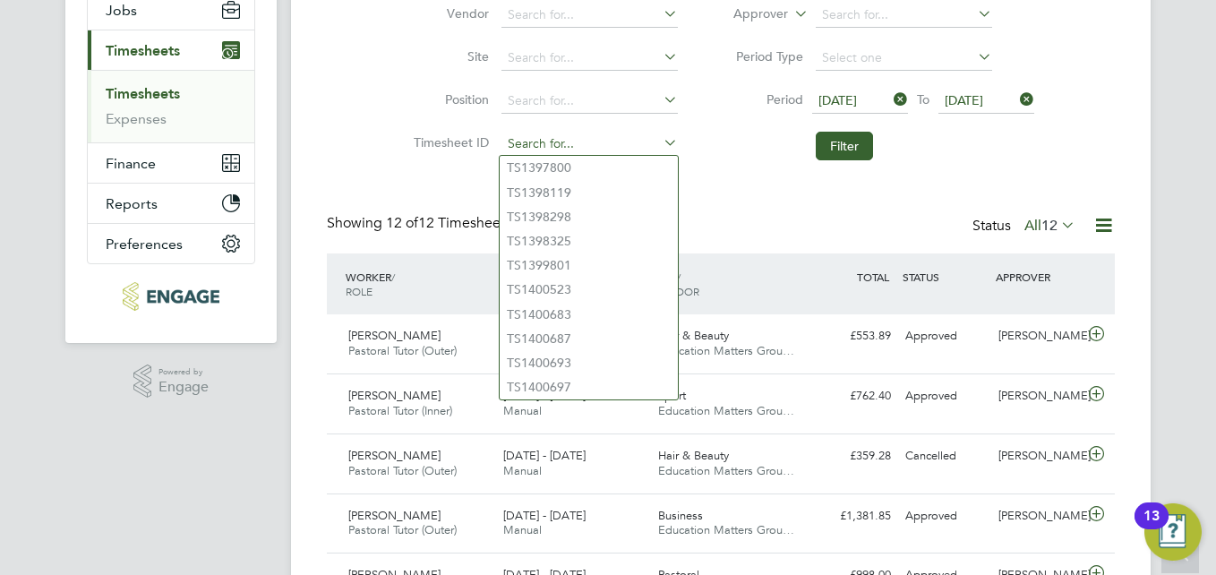
paste input "TS1565284"
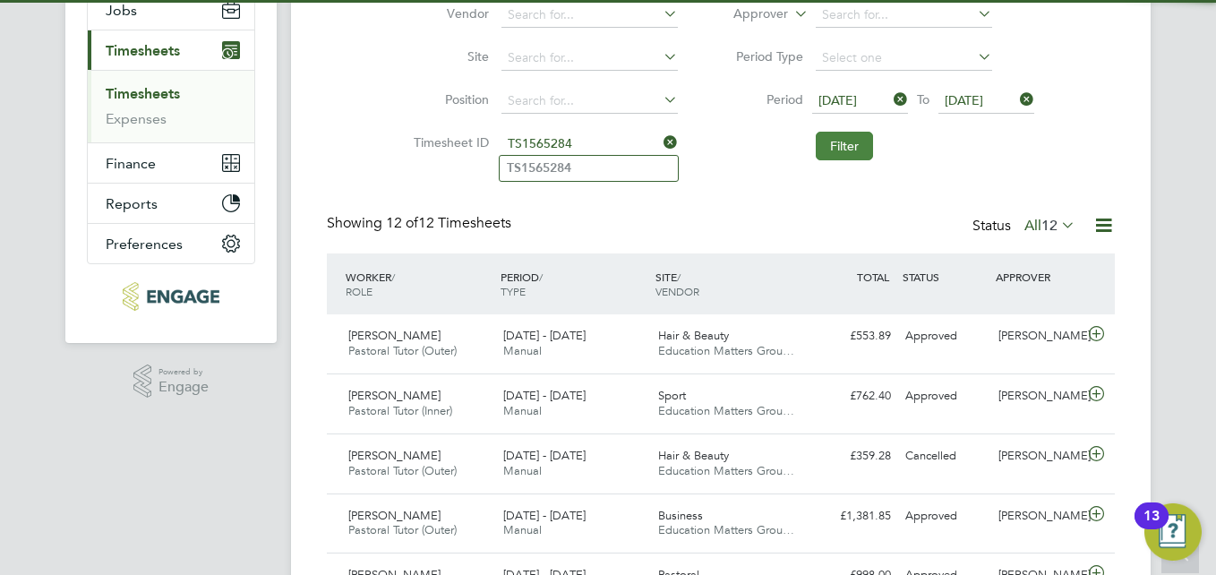
type input "TS1565284"
click at [850, 140] on button "Filter" at bounding box center [843, 146] width 57 height 29
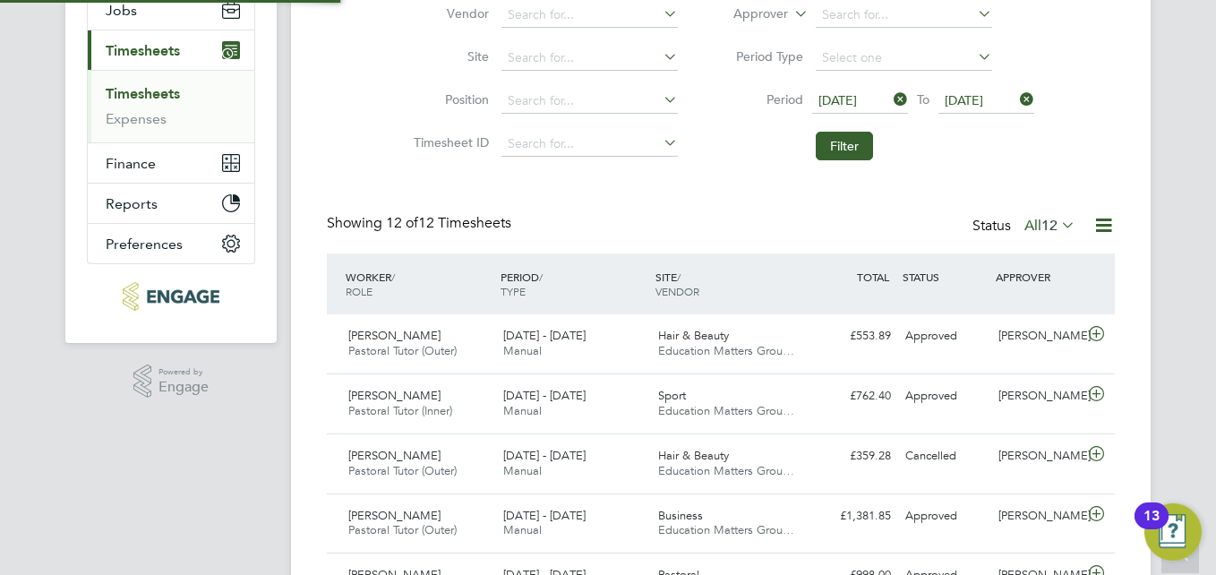
scroll to position [9, 9]
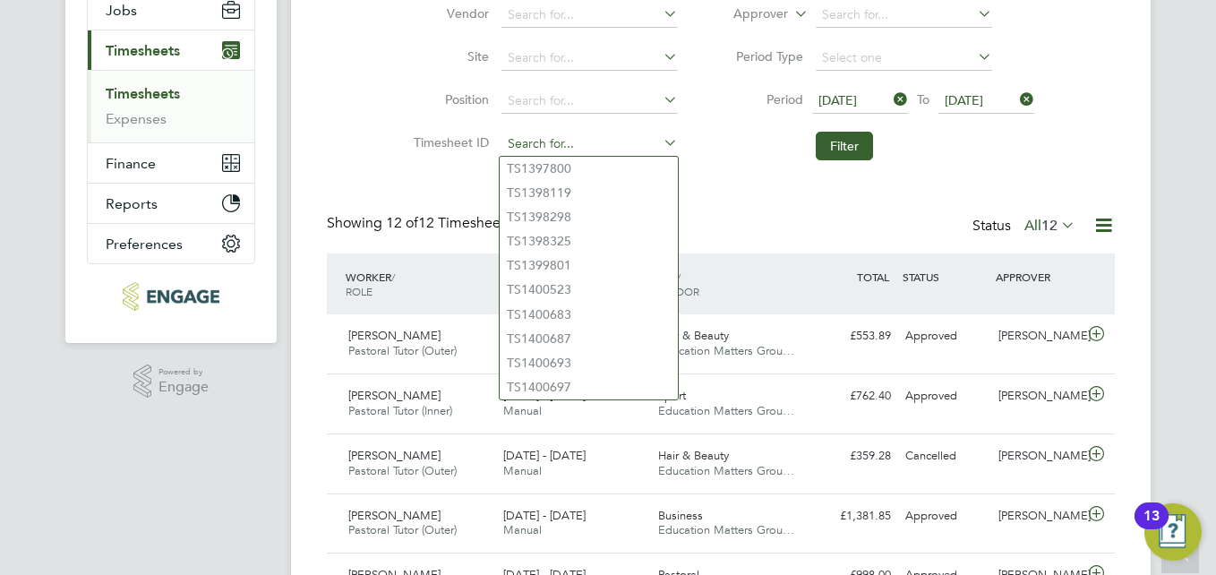
paste input "TS1565284"
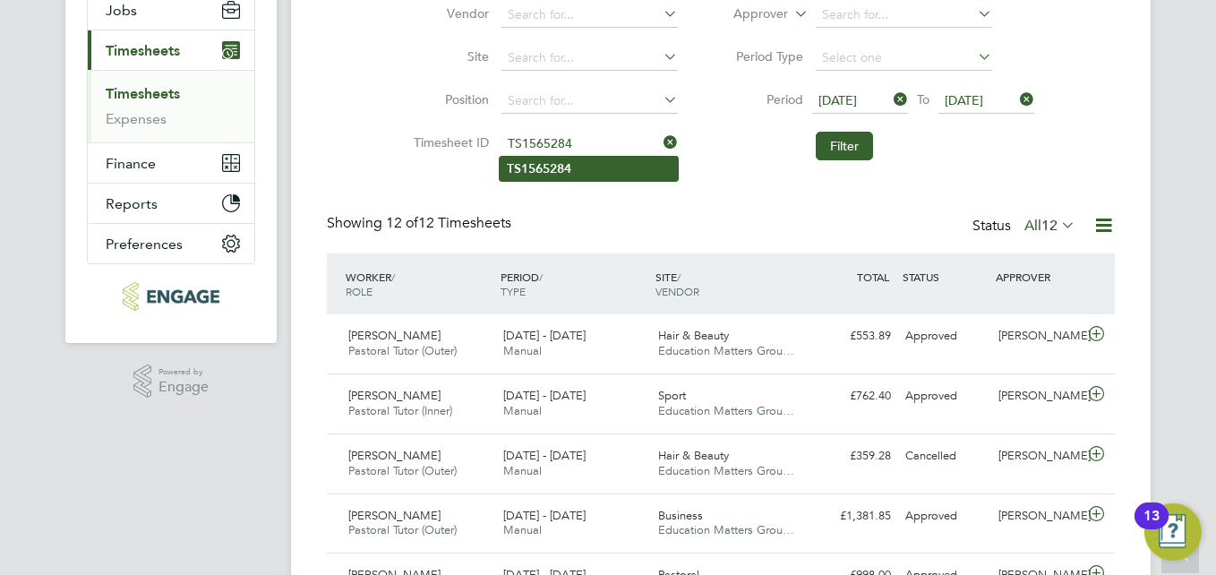
type input "TS1565284"
click at [543, 169] on b "TS1565284" at bounding box center [539, 168] width 64 height 15
click at [858, 142] on button "Filter" at bounding box center [843, 146] width 57 height 29
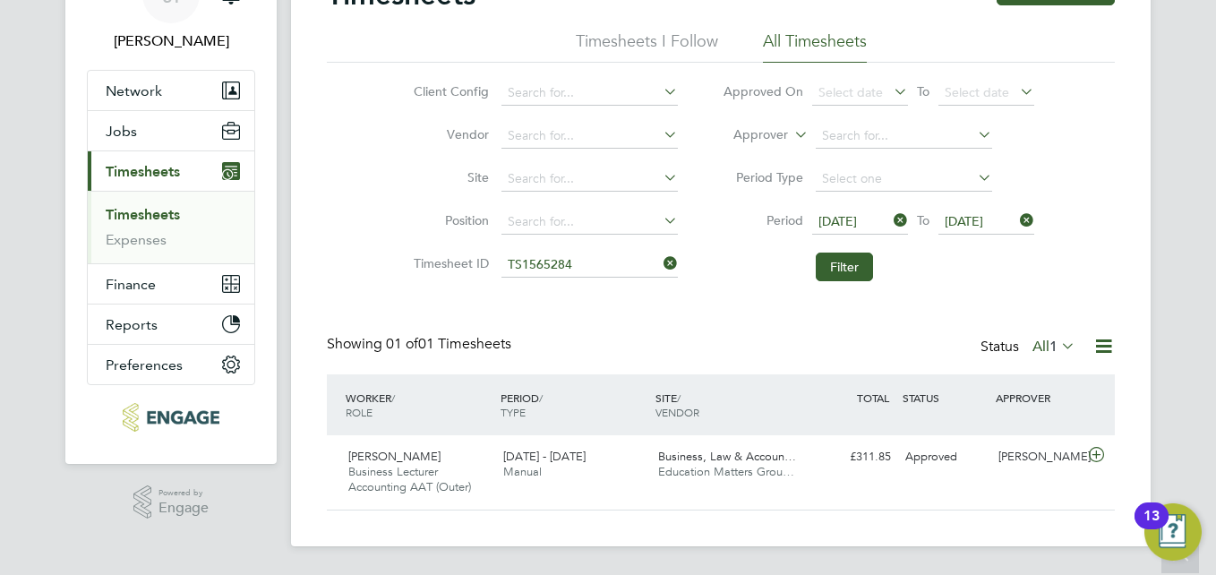
click at [660, 260] on icon at bounding box center [660, 263] width 0 height 25
click at [1016, 221] on icon at bounding box center [1016, 220] width 0 height 25
click at [890, 219] on icon at bounding box center [890, 220] width 0 height 25
click at [850, 269] on button "Filter" at bounding box center [843, 266] width 57 height 29
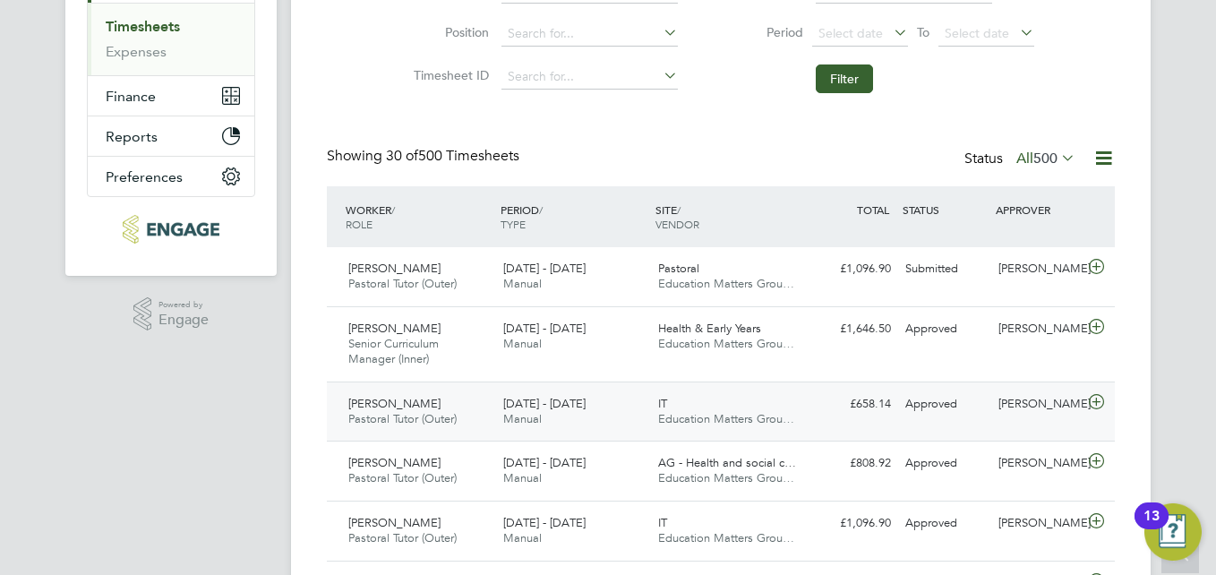
click at [393, 402] on span "[PERSON_NAME]" at bounding box center [394, 403] width 92 height 15
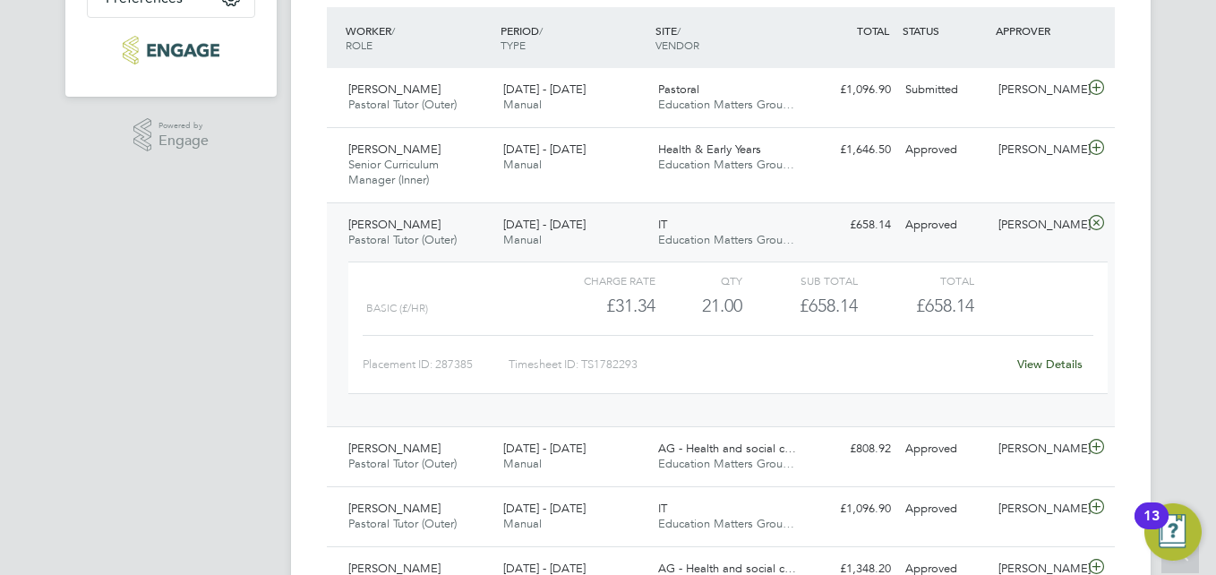
click at [609, 363] on div "Timesheet ID: TS1782293" at bounding box center [756, 364] width 497 height 29
click at [610, 361] on div "Timesheet ID: TS1782293" at bounding box center [756, 364] width 497 height 29
copy div "LO5076417 Ipsu Dolorsi Ametconse Adipi Elitsedd Eiusm (Tempo) 4 - 19 Inc 1879 2…"
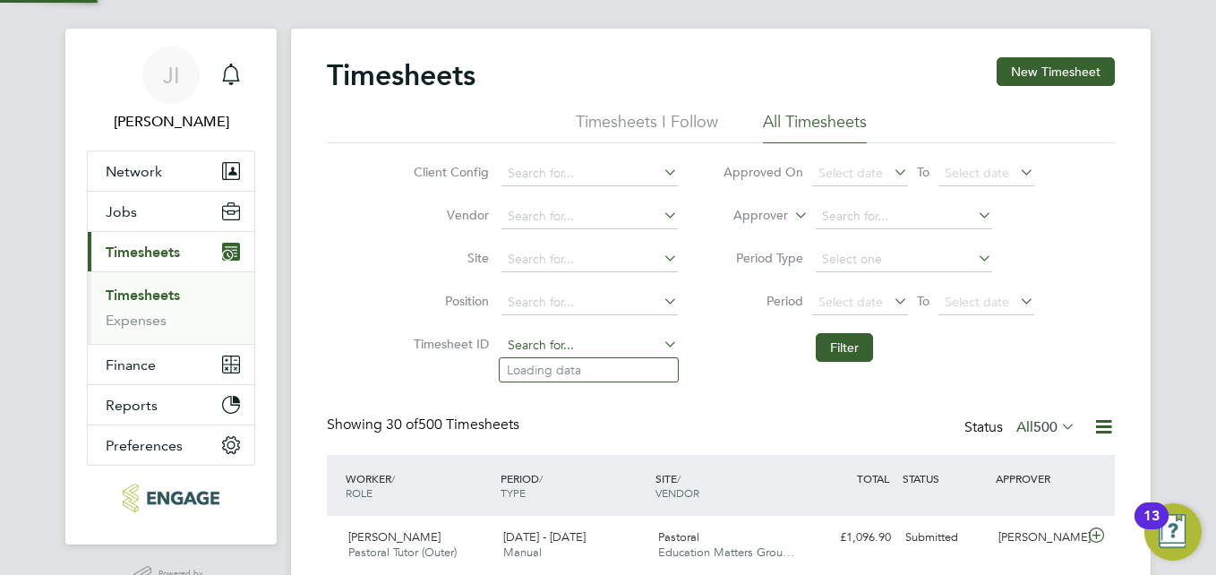
click at [559, 346] on input at bounding box center [589, 345] width 176 height 25
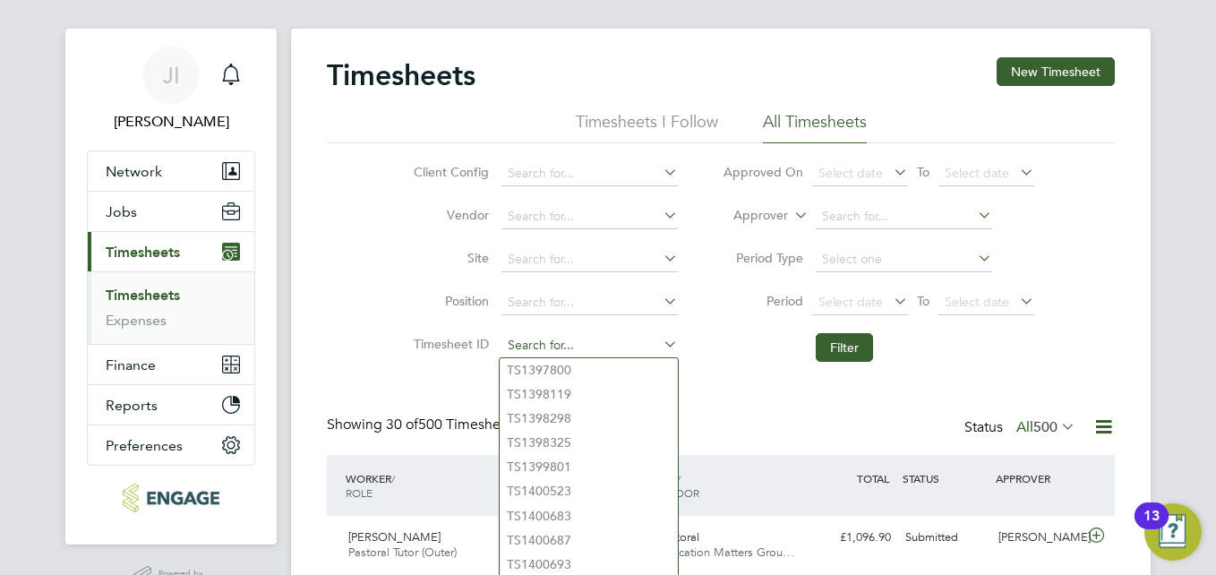
paste input "TS1782293"
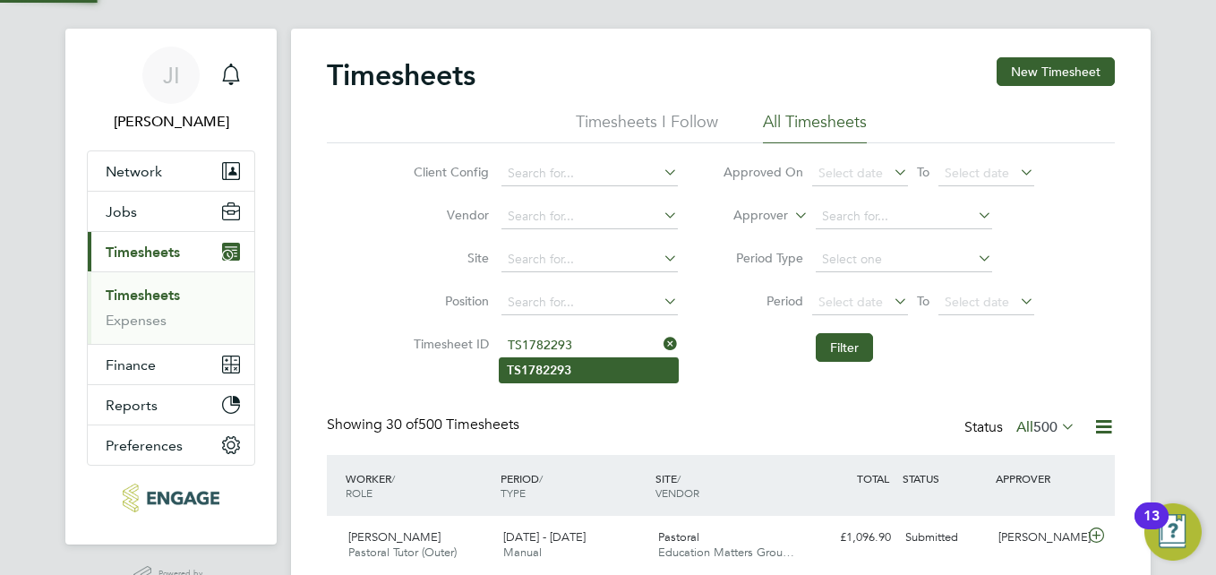
type input "TS1782293"
click at [563, 371] on b "TS1782293" at bounding box center [539, 370] width 64 height 15
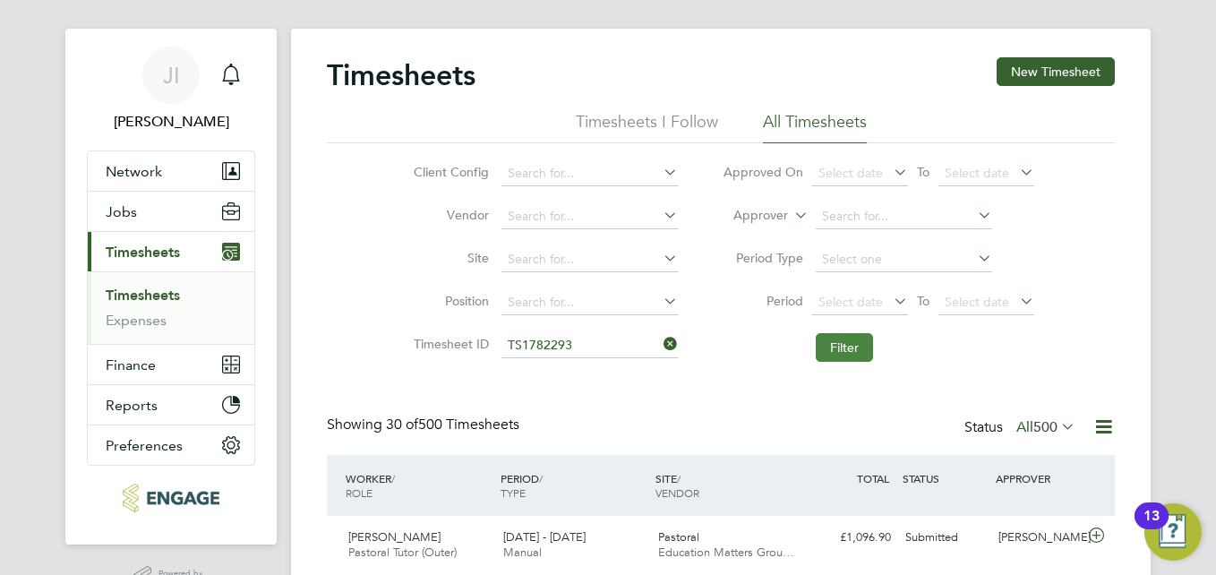
click at [855, 341] on button "Filter" at bounding box center [843, 347] width 57 height 29
